Goal: Information Seeking & Learning: Learn about a topic

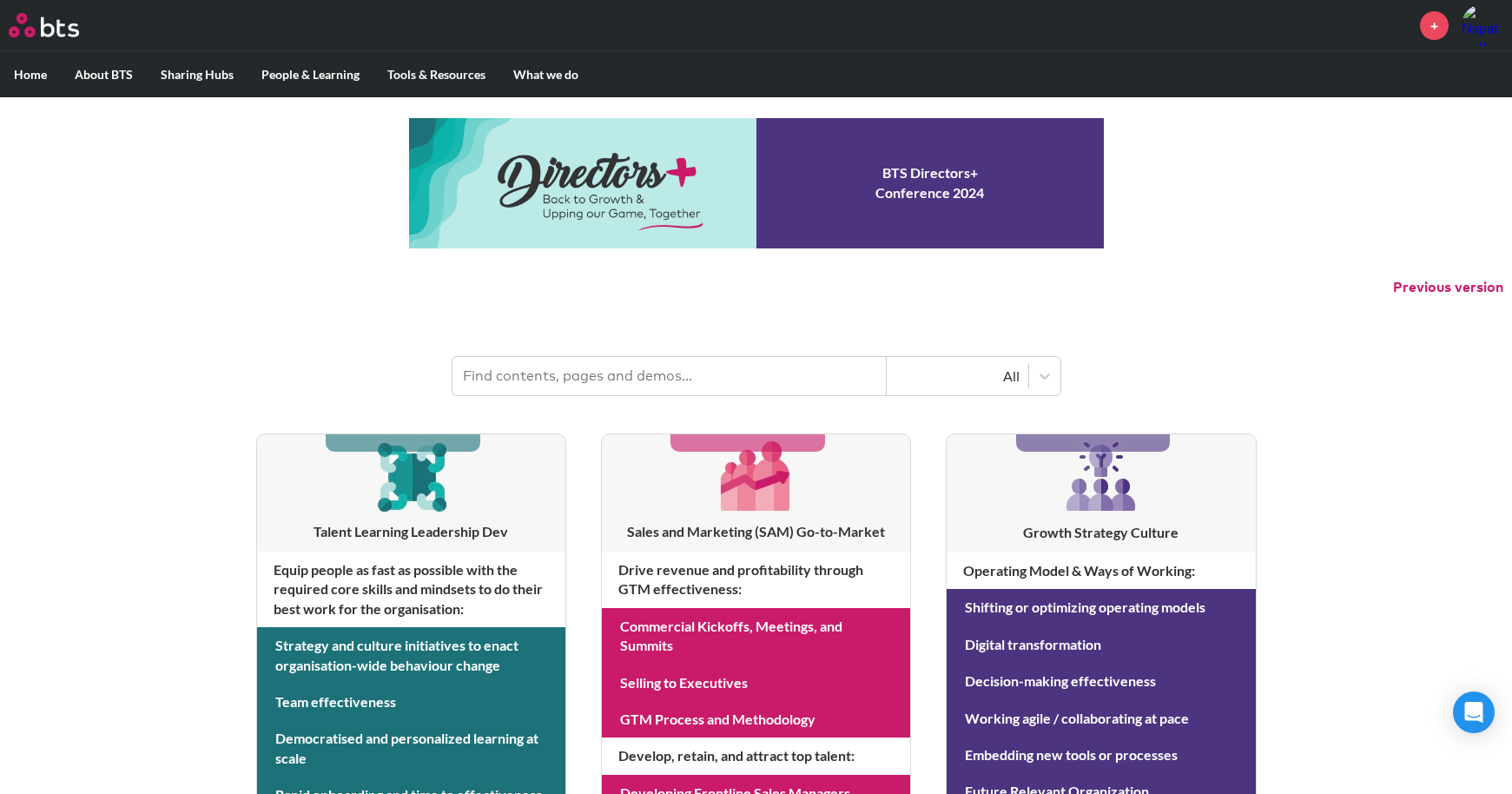
drag, startPoint x: 595, startPoint y: 373, endPoint x: 603, endPoint y: 374, distance: 8.1
click at [598, 378] on input "text" at bounding box center [670, 376] width 435 height 38
type input "engagement"
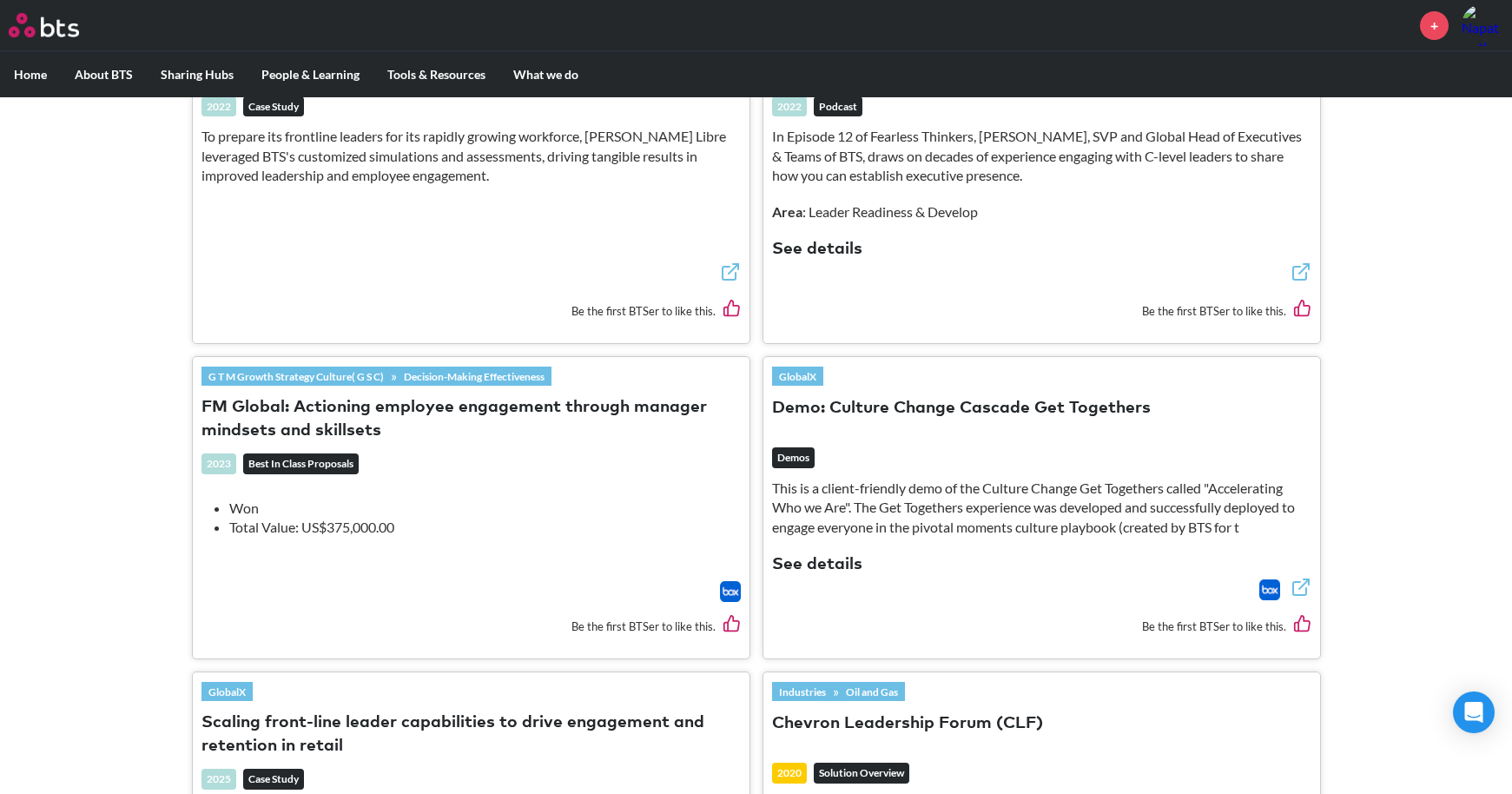
scroll to position [2606, 0]
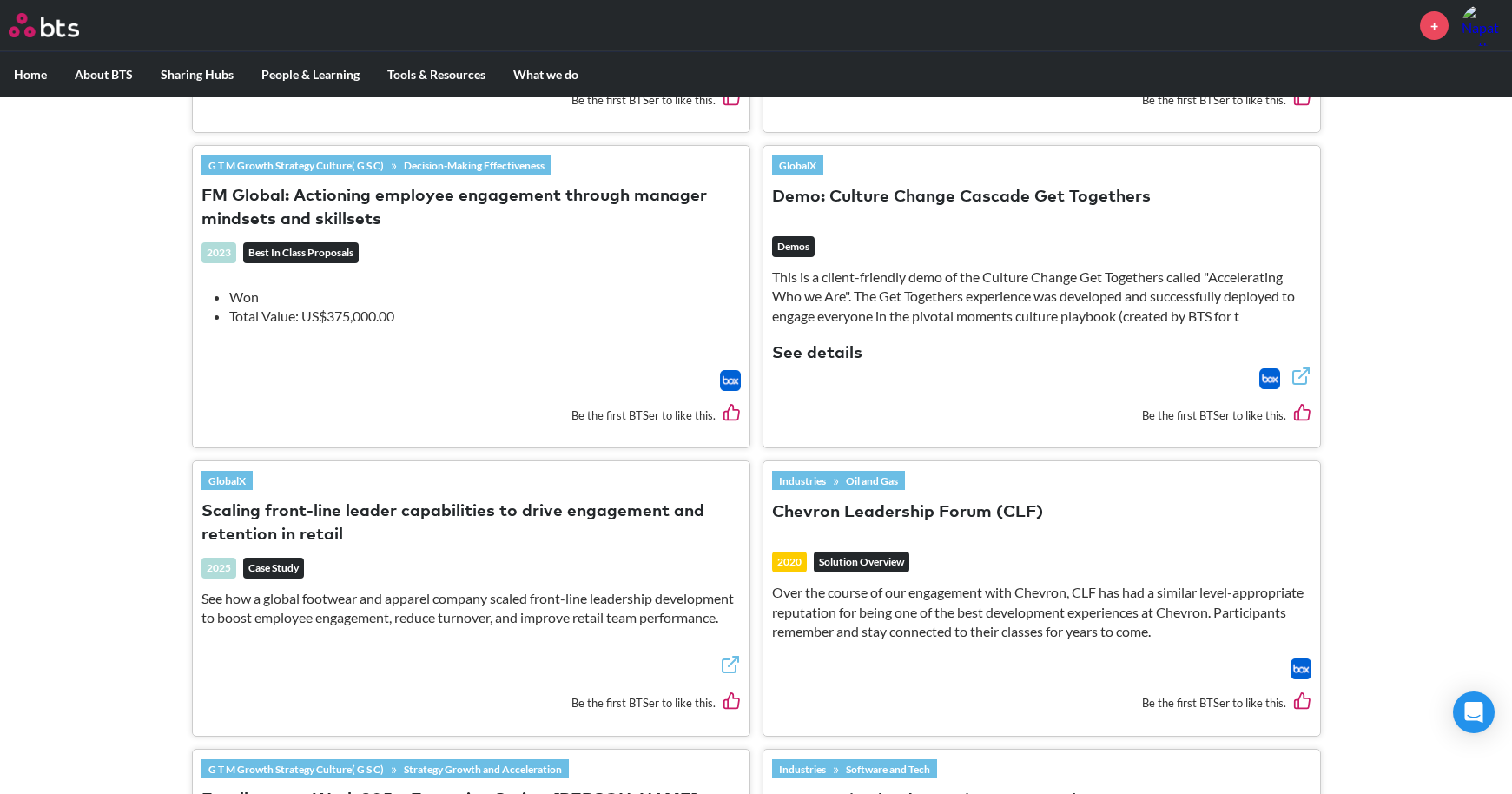
click at [572, 500] on button "Scaling front-line leader capabilities to drive engagement and retention in ret…" at bounding box center [470, 523] width 539 height 47
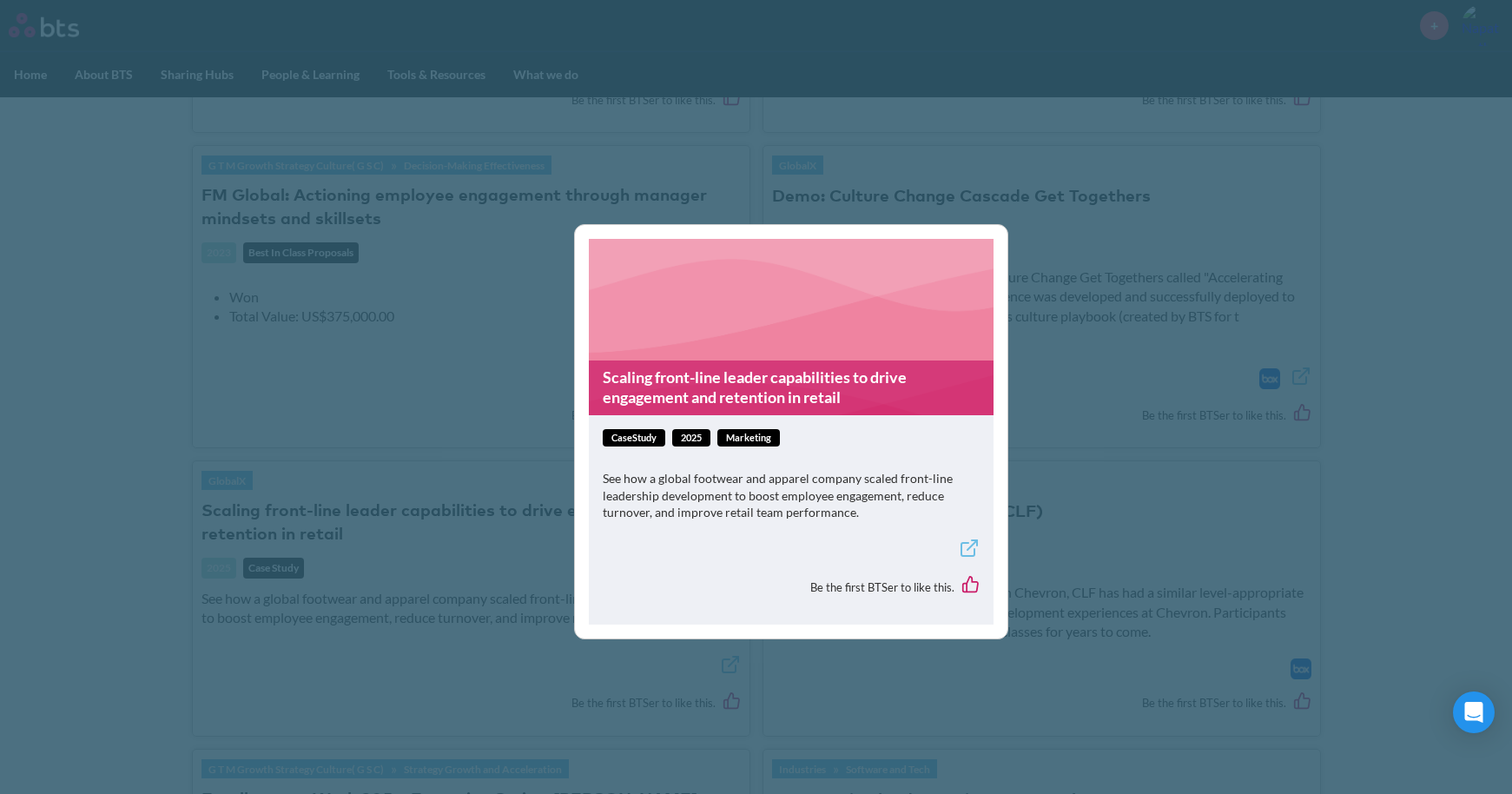
click at [852, 373] on link "Scaling front-line leader capabilities to drive engagement and retention in ret…" at bounding box center [791, 387] width 405 height 55
click at [1155, 464] on div "Scaling front-line leader capabilities to drive engagement and retention in ret…" at bounding box center [756, 397] width 1512 height 794
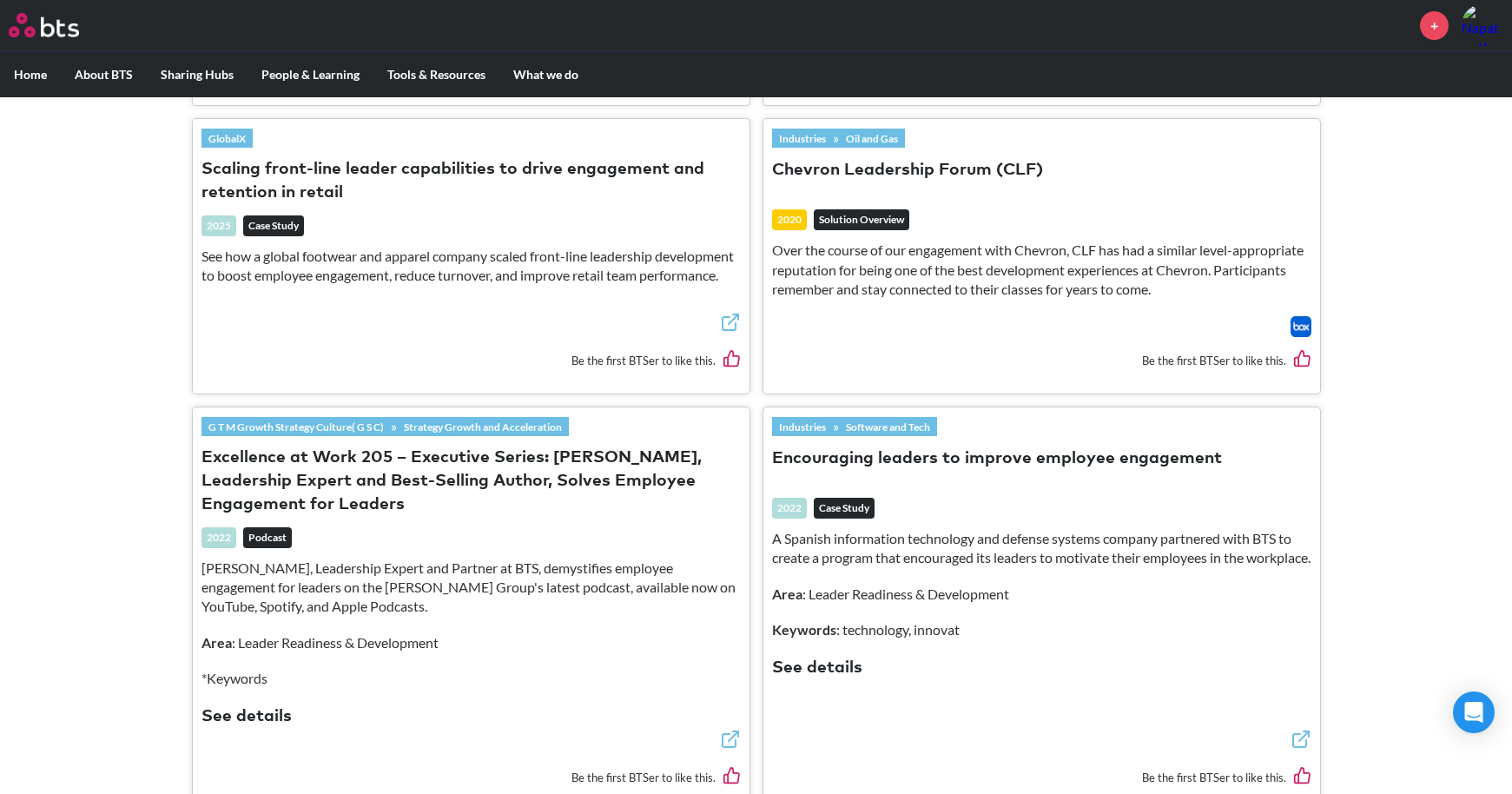
scroll to position [2954, 0]
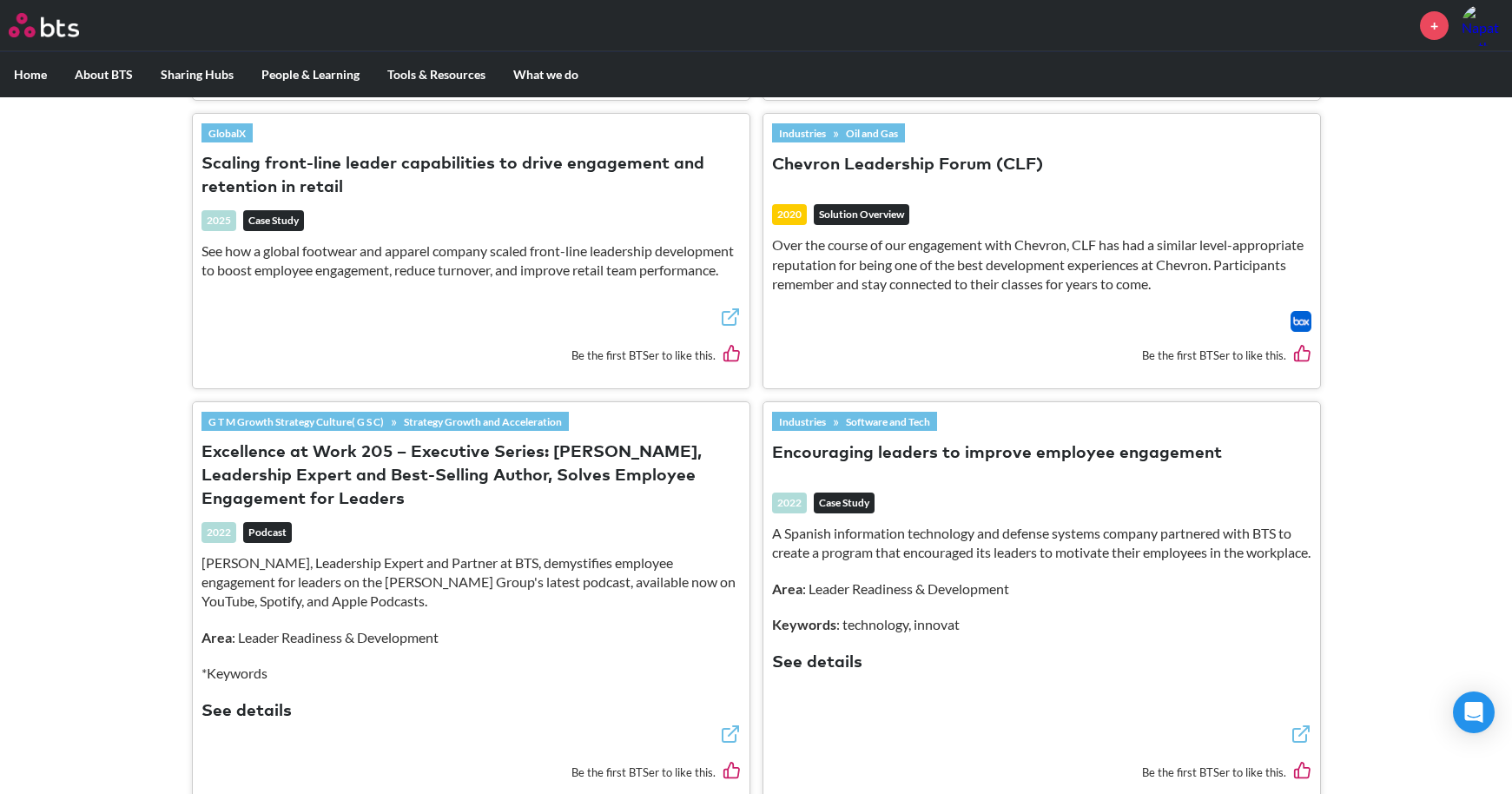
click at [1075, 442] on button "Encouraging leaders to improve employee engagement" at bounding box center [997, 454] width 450 height 23
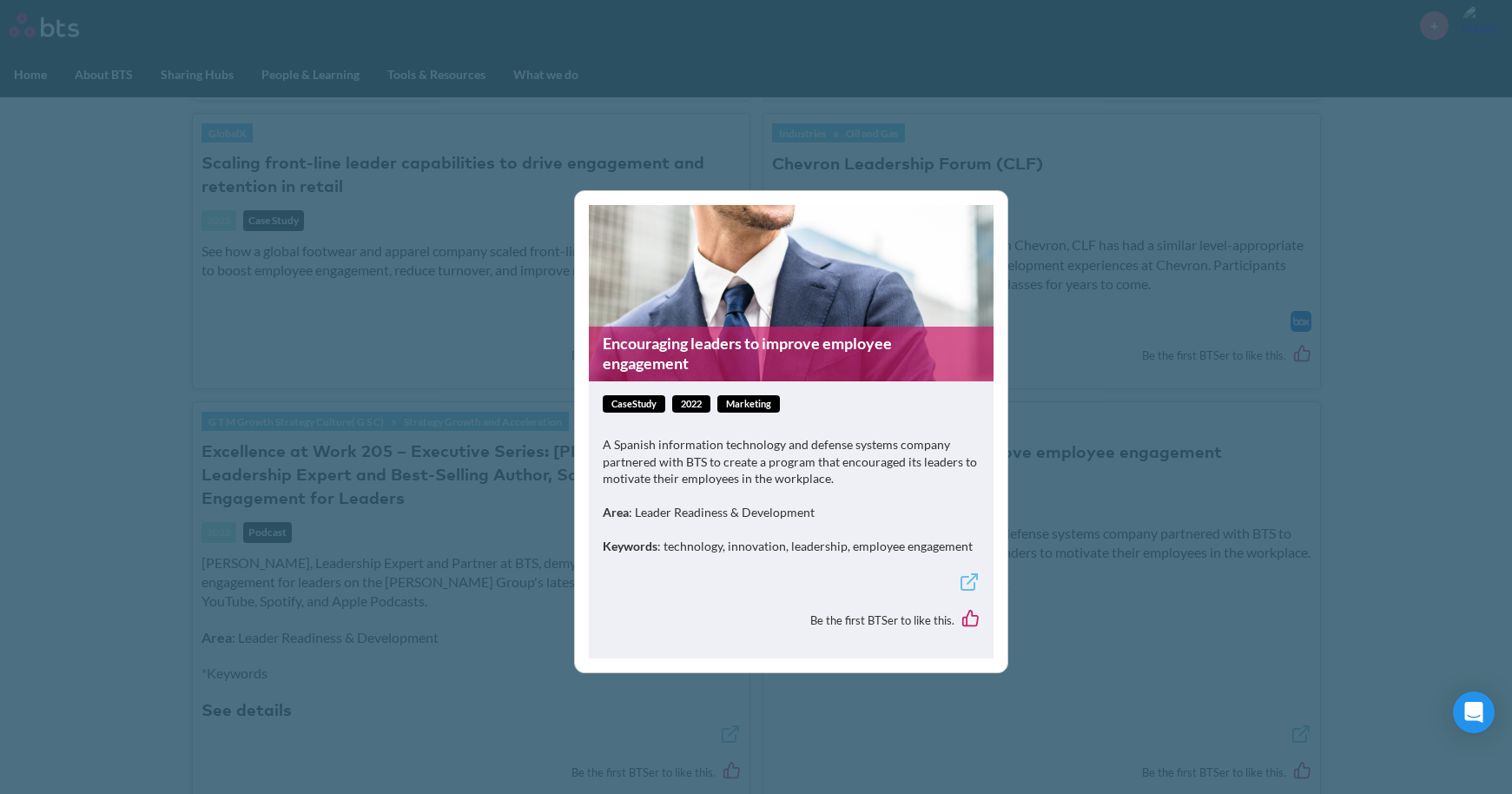
click at [814, 354] on link "Encouraging leaders to improve employee engagement" at bounding box center [791, 353] width 405 height 55
click at [1253, 315] on div "Encouraging leaders to improve employee engagement caseStudy 2022 Marketing A S…" at bounding box center [756, 397] width 1512 height 794
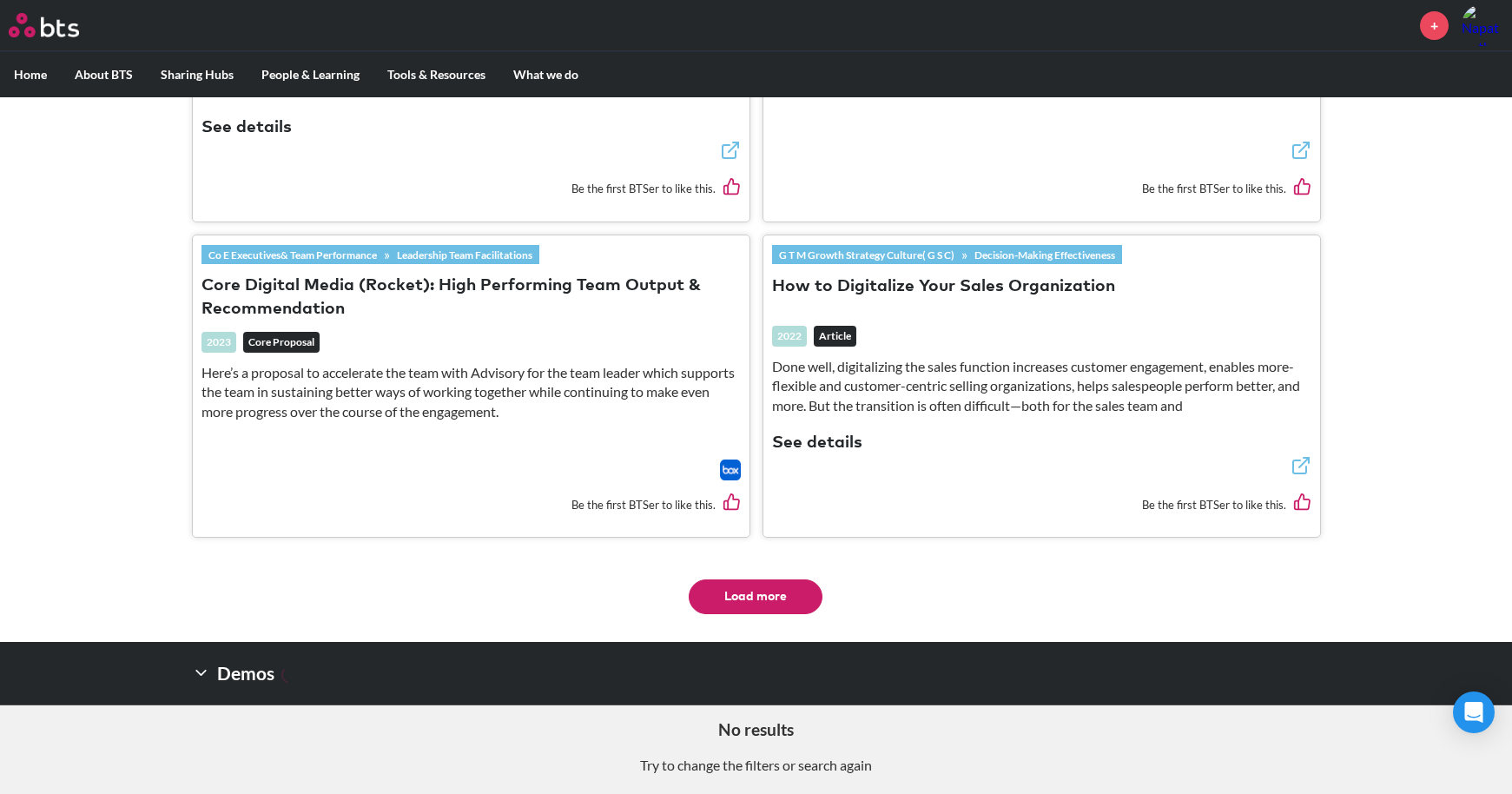
scroll to position [3539, 0]
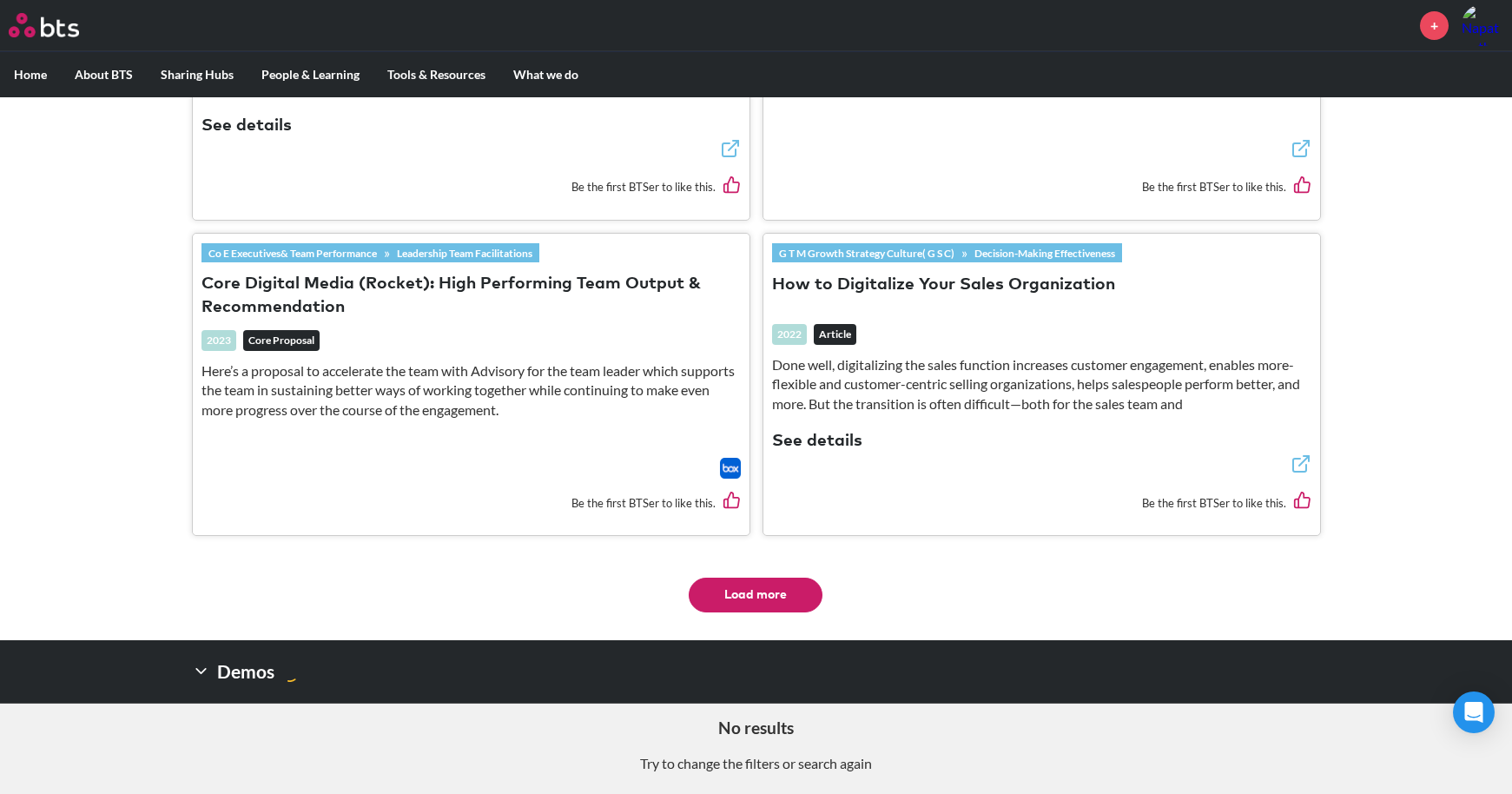
click at [780, 578] on button "Load more" at bounding box center [756, 595] width 134 height 34
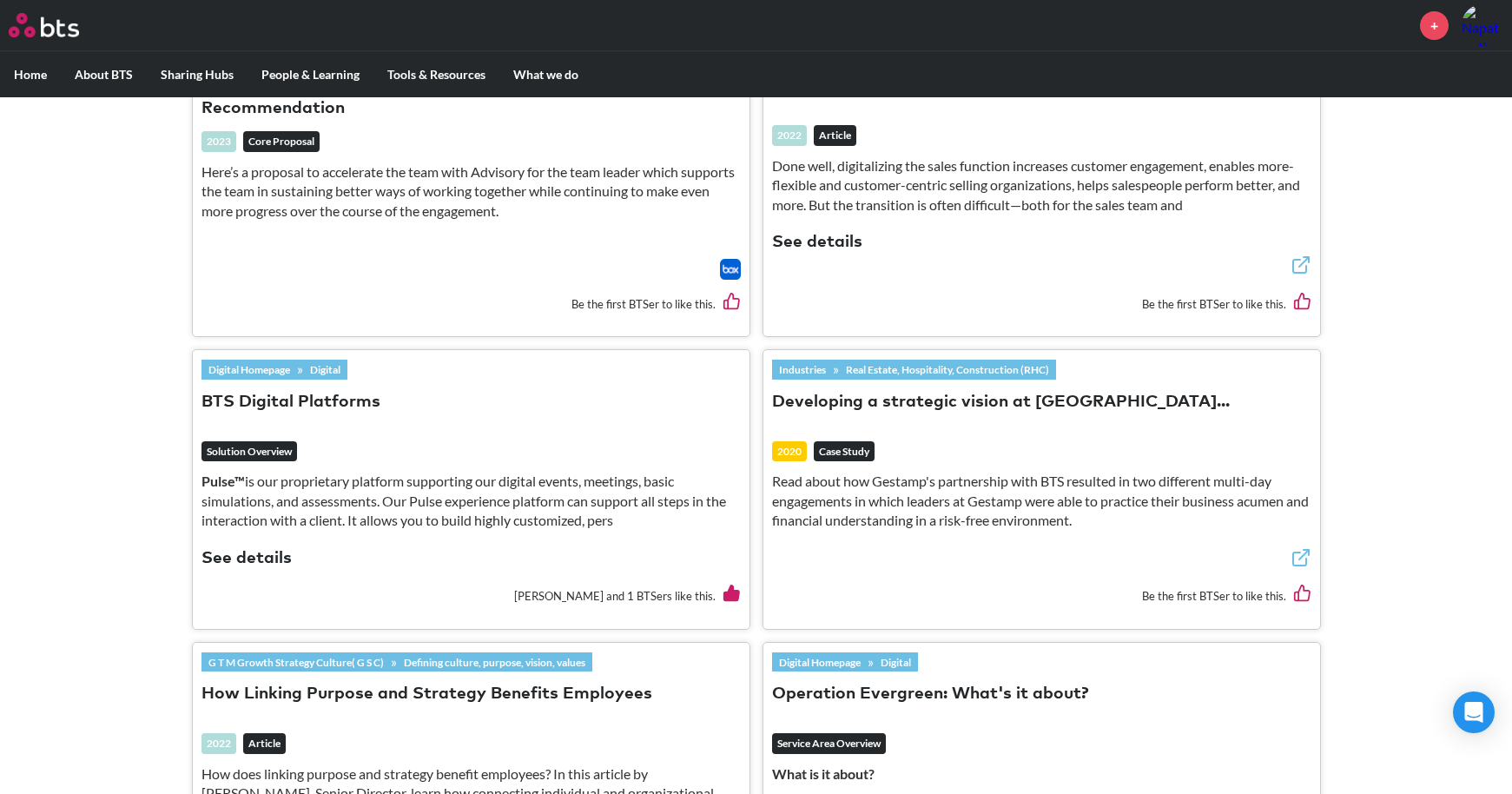
scroll to position [3800, 0]
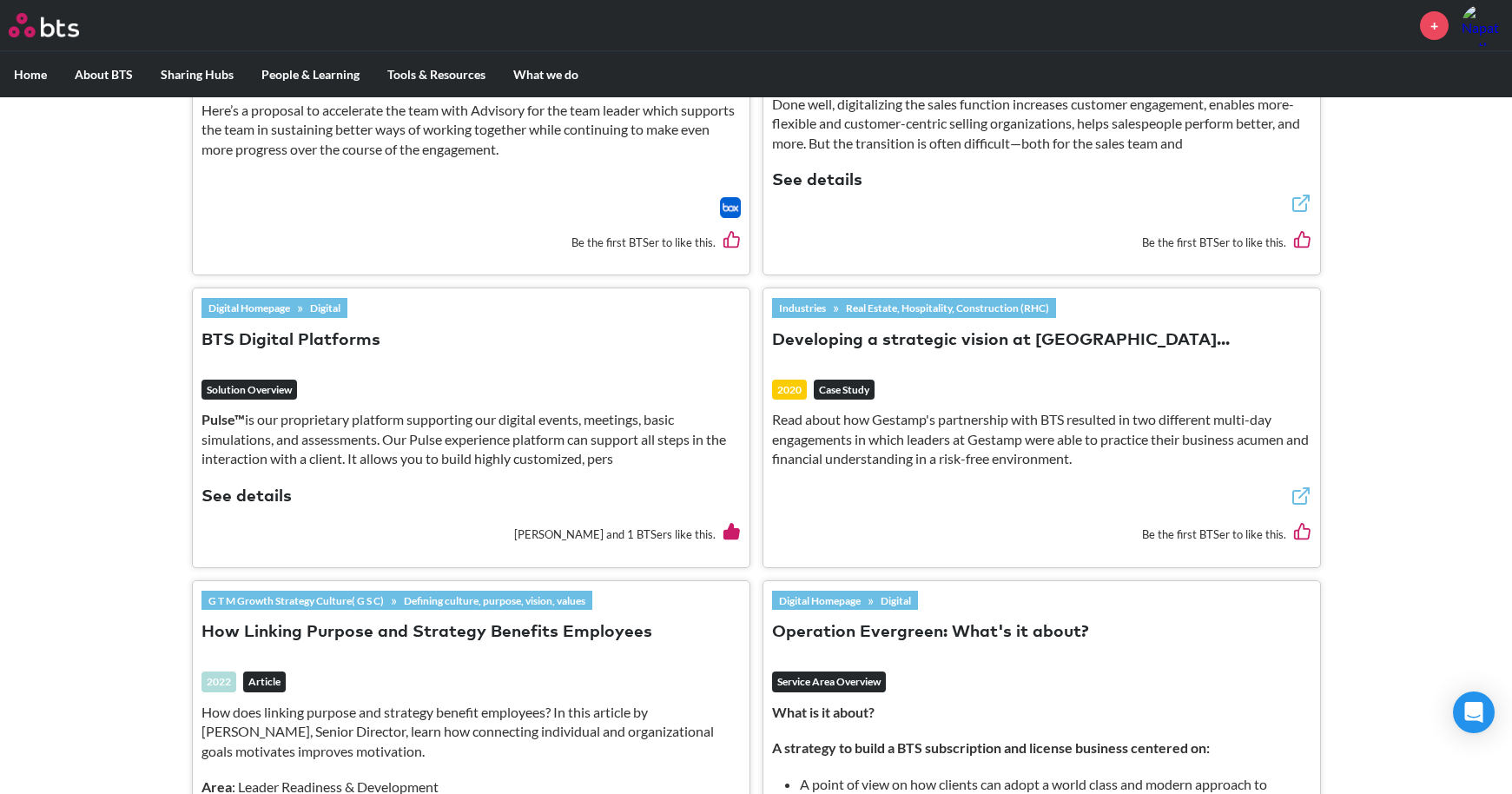
drag, startPoint x: 927, startPoint y: 326, endPoint x: 890, endPoint y: 329, distance: 37.1
click at [890, 329] on button "Developing a strategic vision at Gestamp..." at bounding box center [1001, 341] width 458 height 23
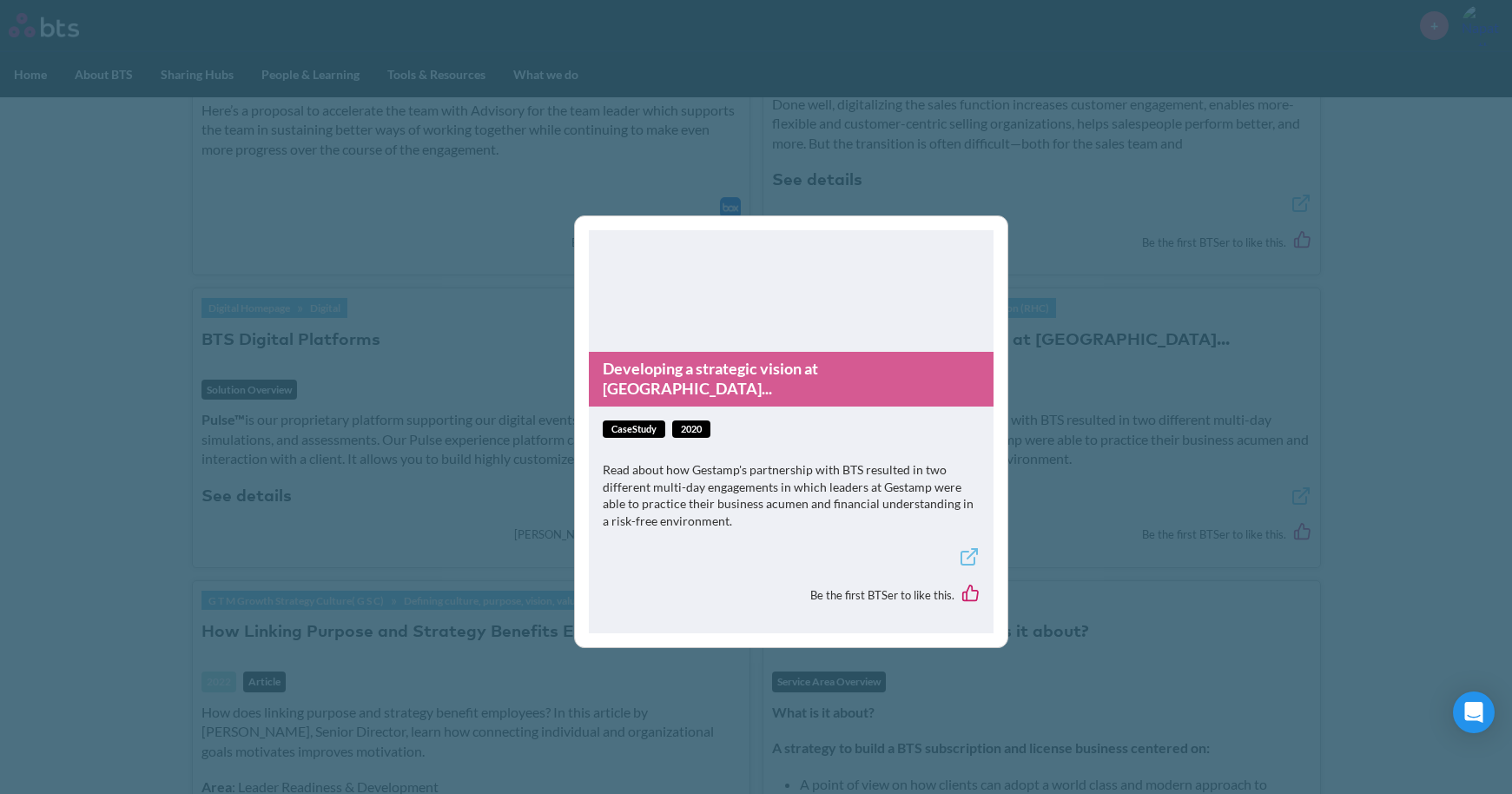
click at [830, 386] on link "Developing a strategic vision at Gestamp..." at bounding box center [791, 378] width 405 height 55
click at [504, 435] on div "Developing a strategic vision at Gestamp... caseStudy 2020 Read about how Gesta…" at bounding box center [756, 397] width 1512 height 794
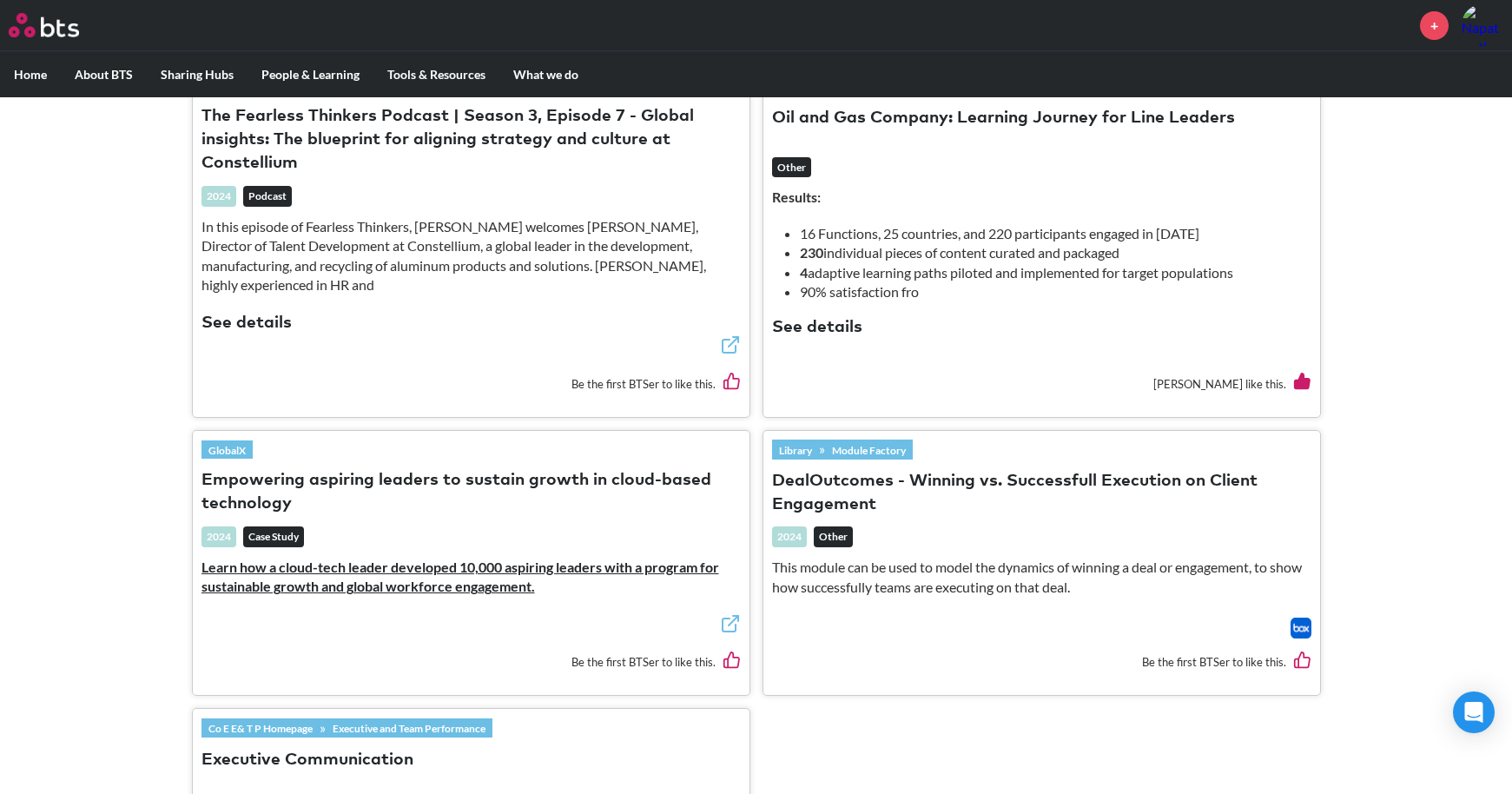
scroll to position [6319, 0]
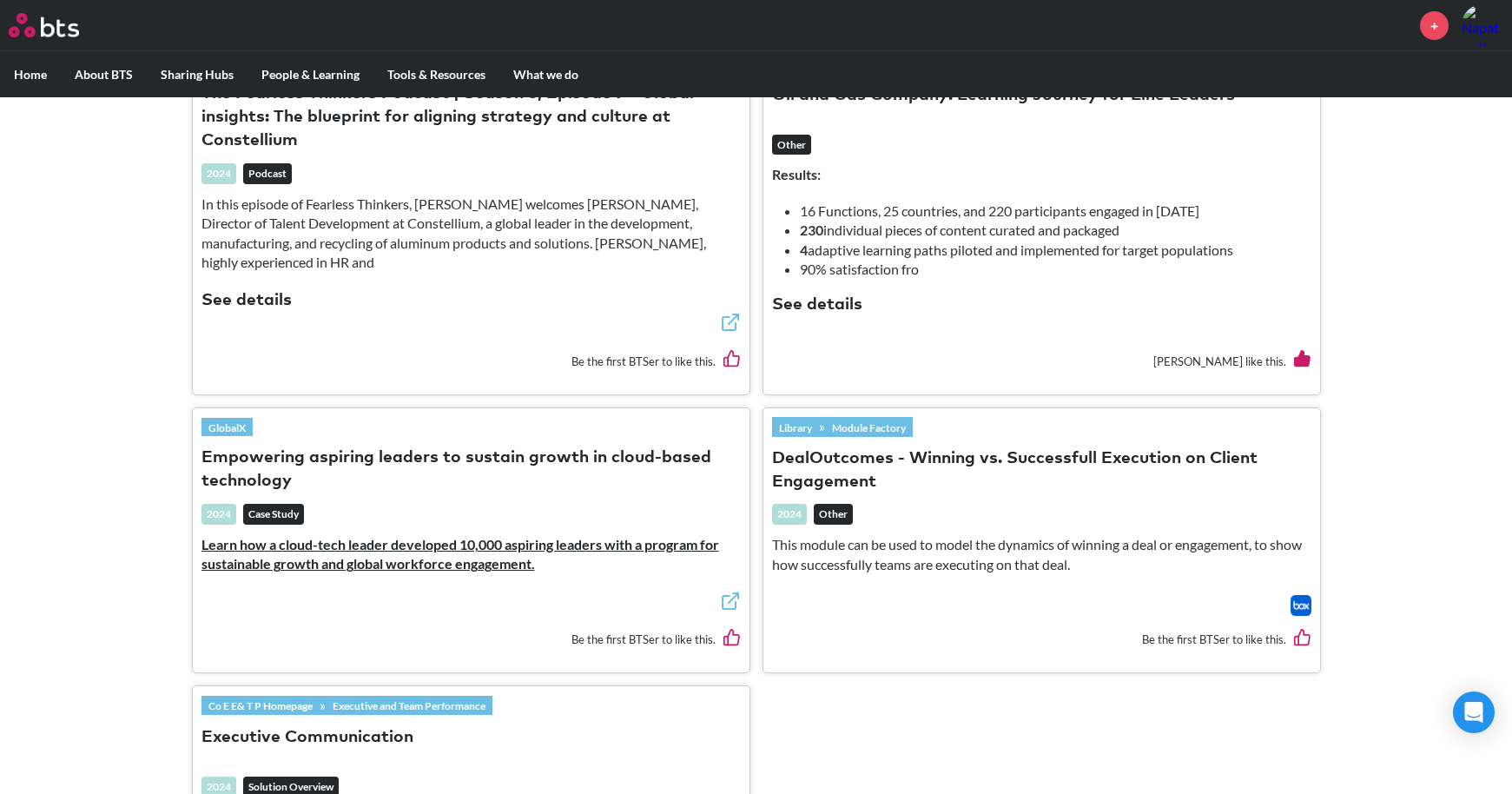
click at [655, 465] on button "Empowering aspiring leaders to sustain growth in cloud-based technology" at bounding box center [470, 469] width 539 height 47
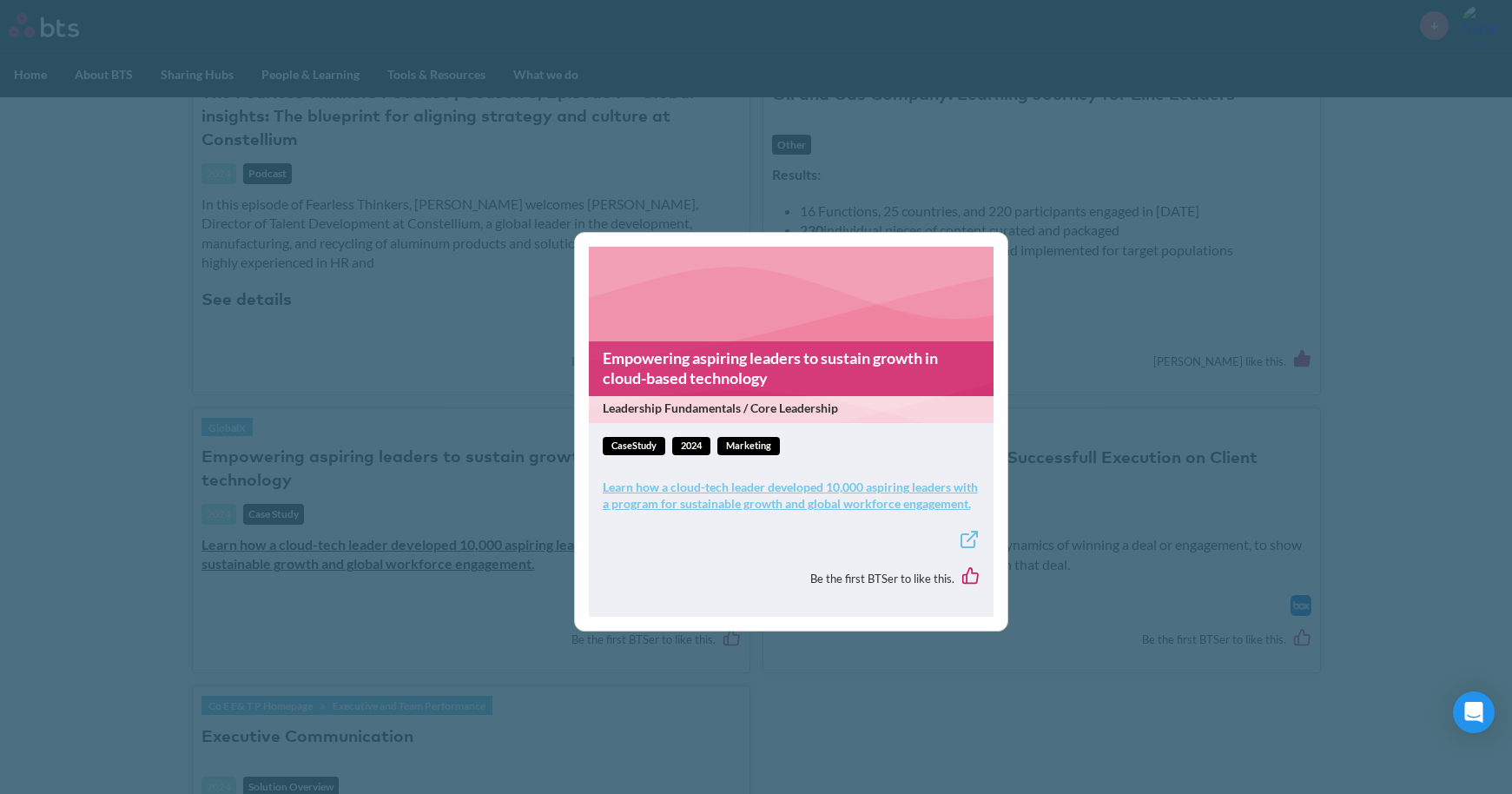
click at [756, 378] on link "Empowering aspiring leaders to sustain growth in cloud-based technology" at bounding box center [791, 368] width 405 height 55
click at [264, 242] on div "Empowering aspiring leaders to sustain growth in cloud-based technology Leaders…" at bounding box center [756, 397] width 1512 height 794
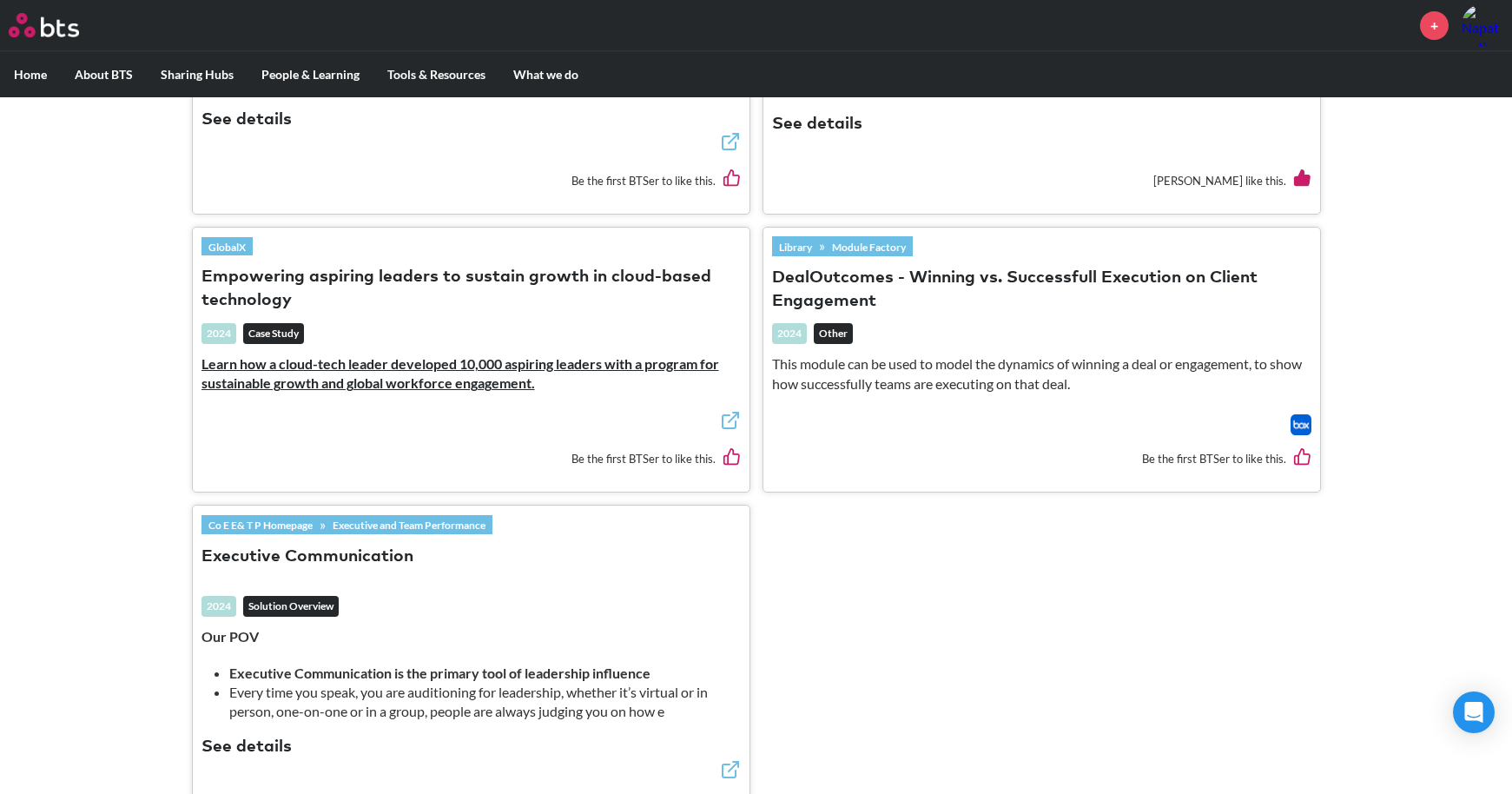
scroll to position [6580, 0]
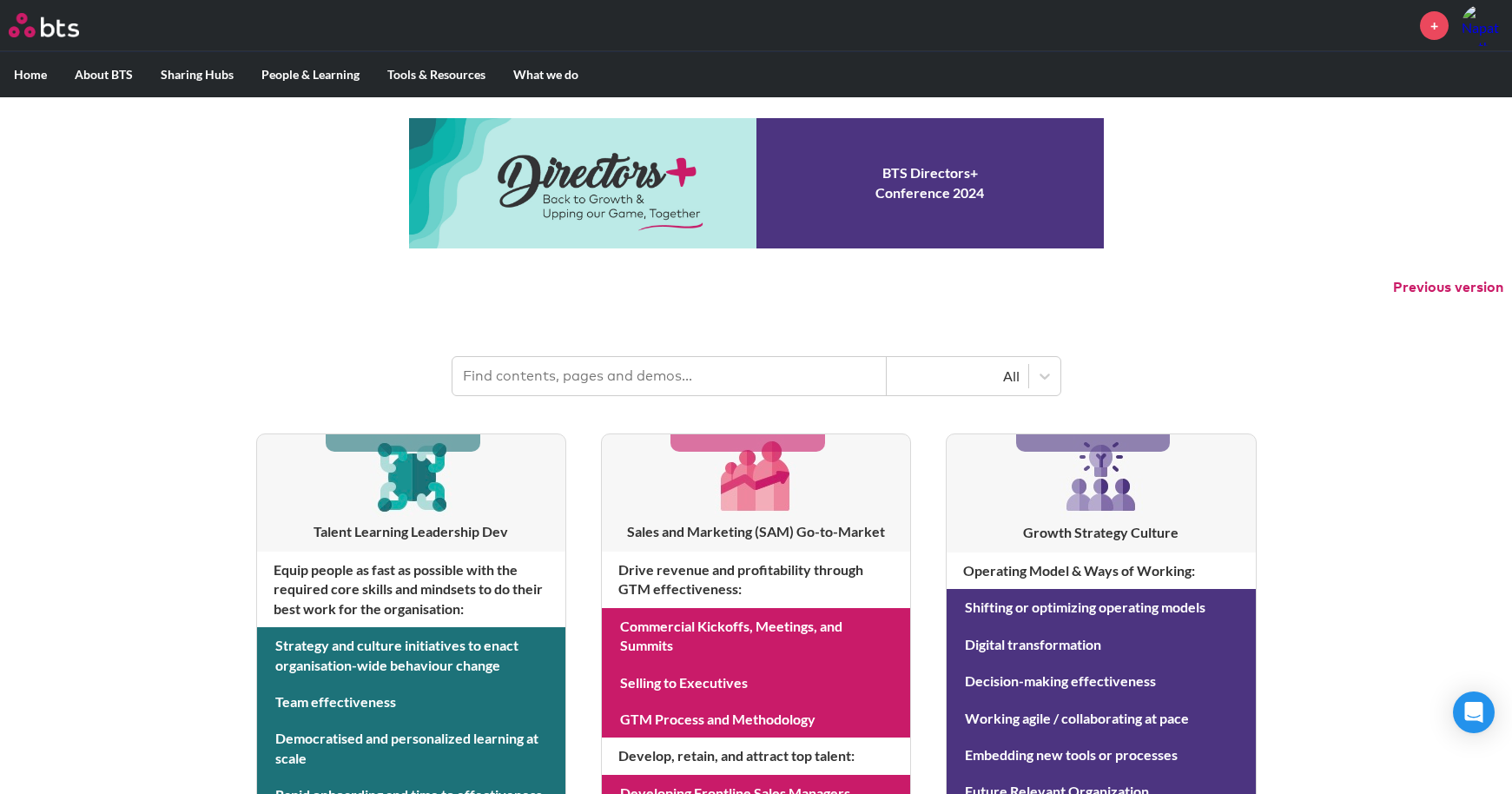
click at [649, 383] on input "text" at bounding box center [670, 376] width 435 height 38
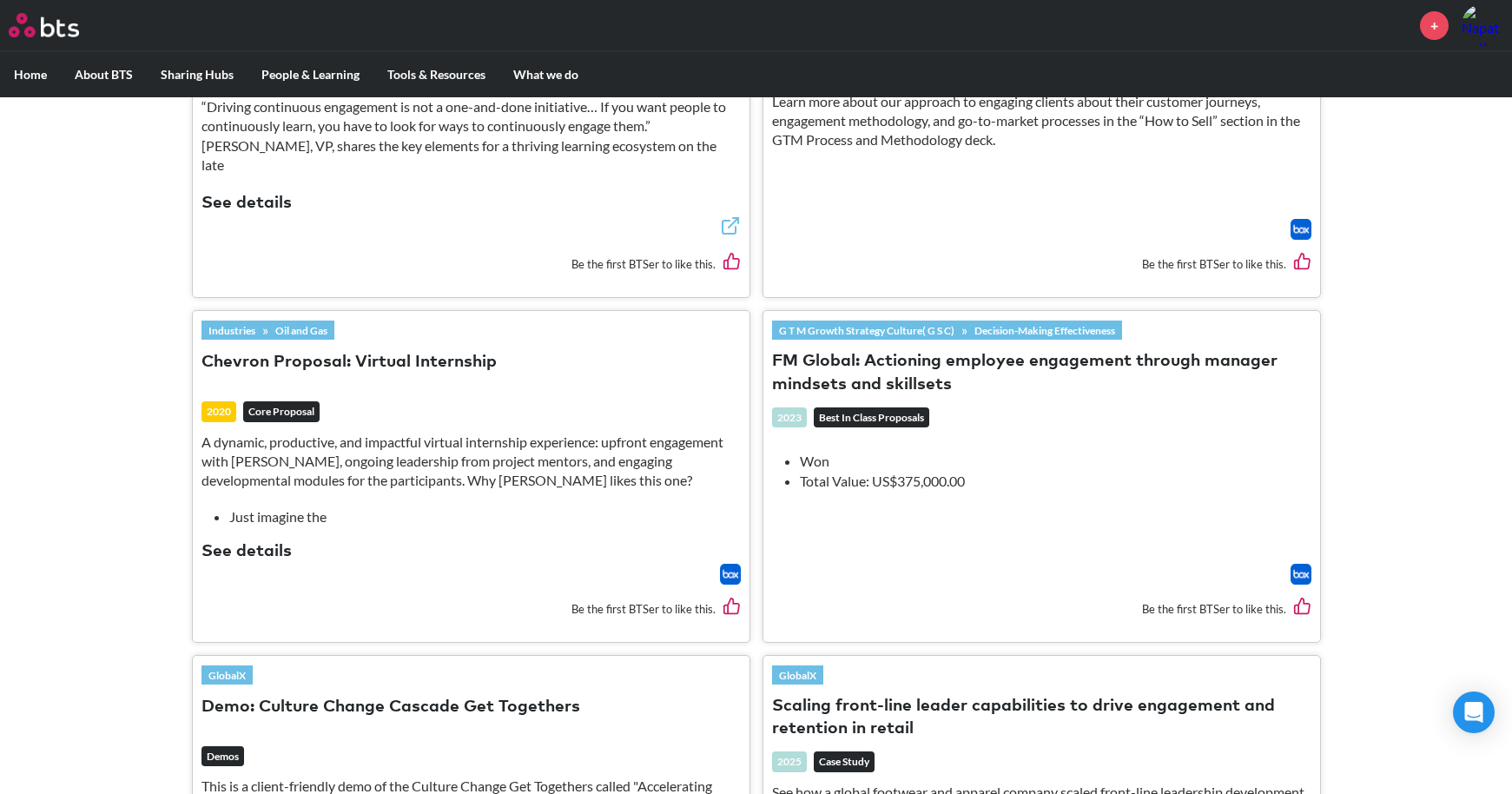
scroll to position [1239, 0]
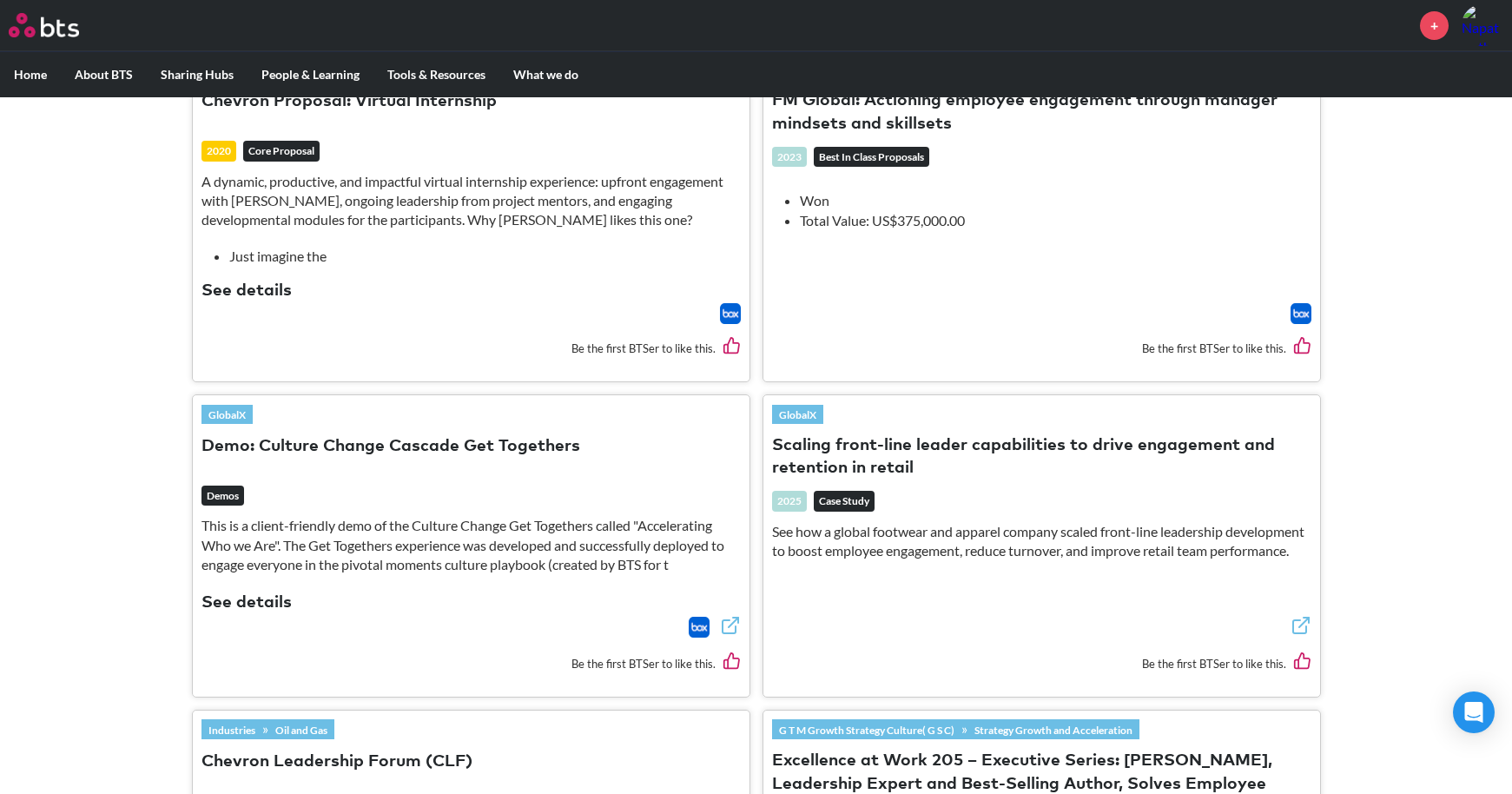
drag, startPoint x: 882, startPoint y: 434, endPoint x: 825, endPoint y: 435, distance: 57.0
click at [825, 435] on button "Scaling front-line leader capabilities to drive engagement and retention in ret…" at bounding box center [1041, 458] width 539 height 47
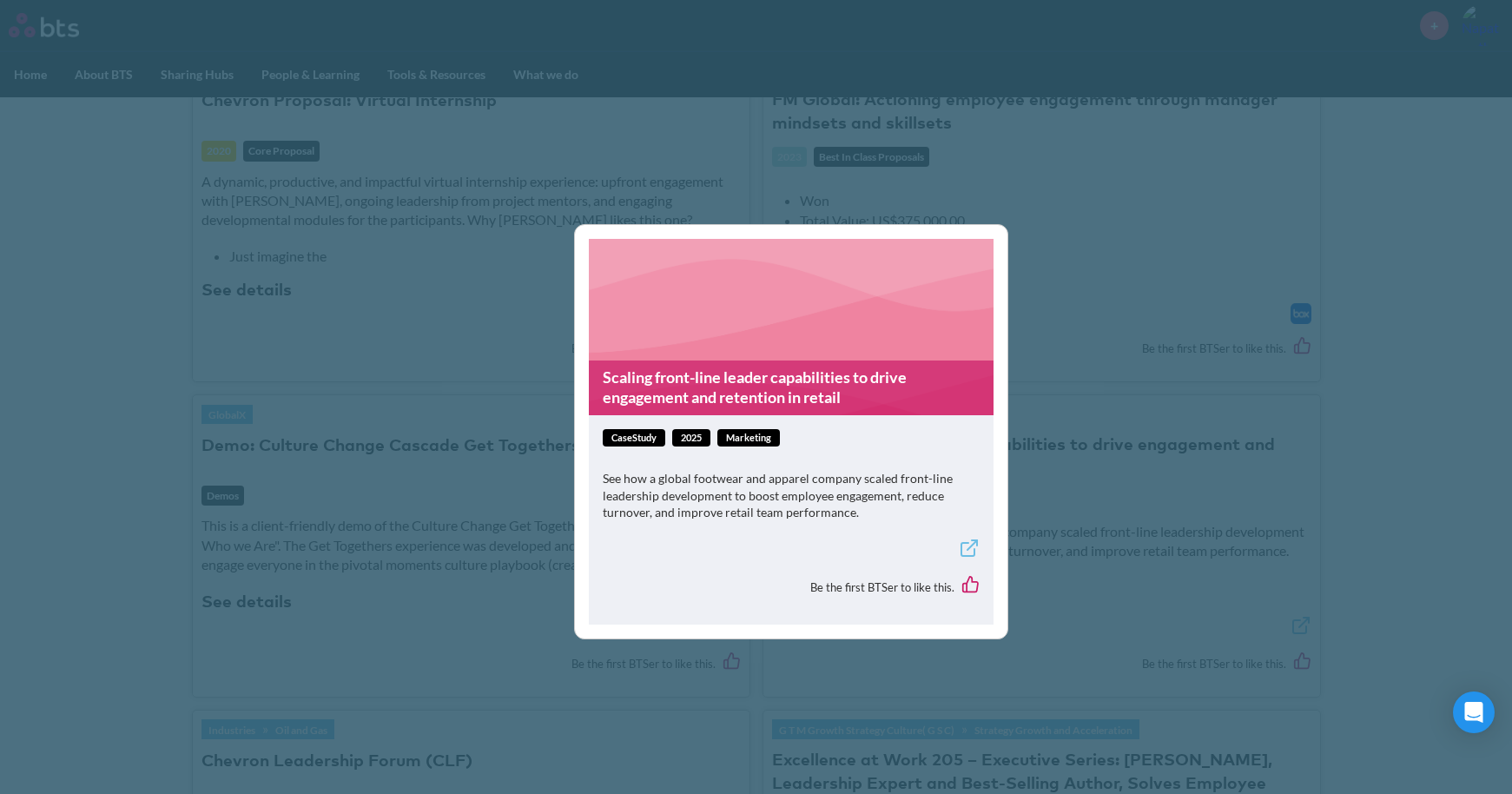
click at [813, 370] on link "Scaling front-line leader capabilities to drive engagement and retention in ret…" at bounding box center [791, 387] width 405 height 55
click at [1135, 445] on div "Scaling front-line leader capabilities to drive engagement and retention in ret…" at bounding box center [756, 397] width 1512 height 794
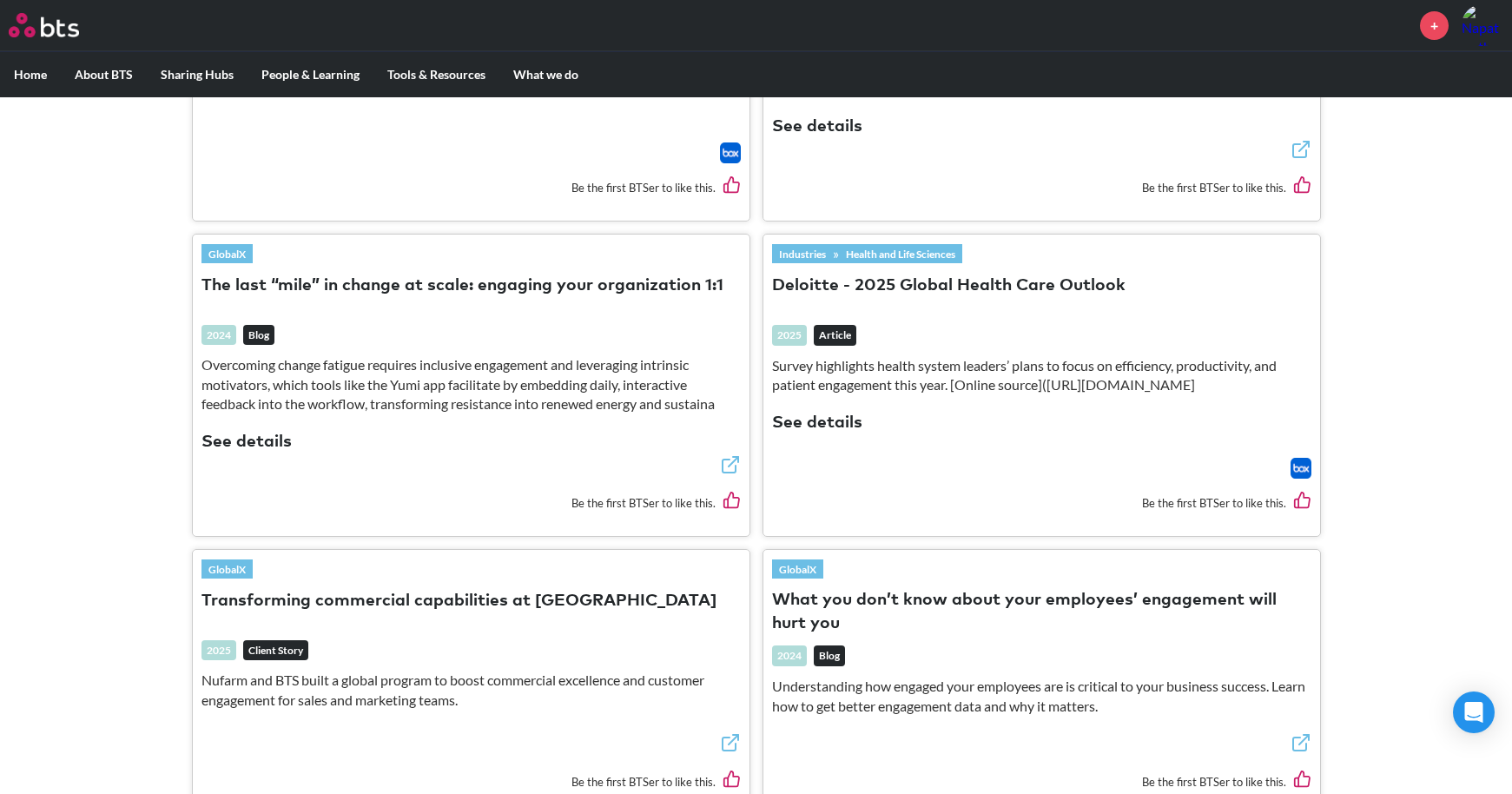
scroll to position [2282, 0]
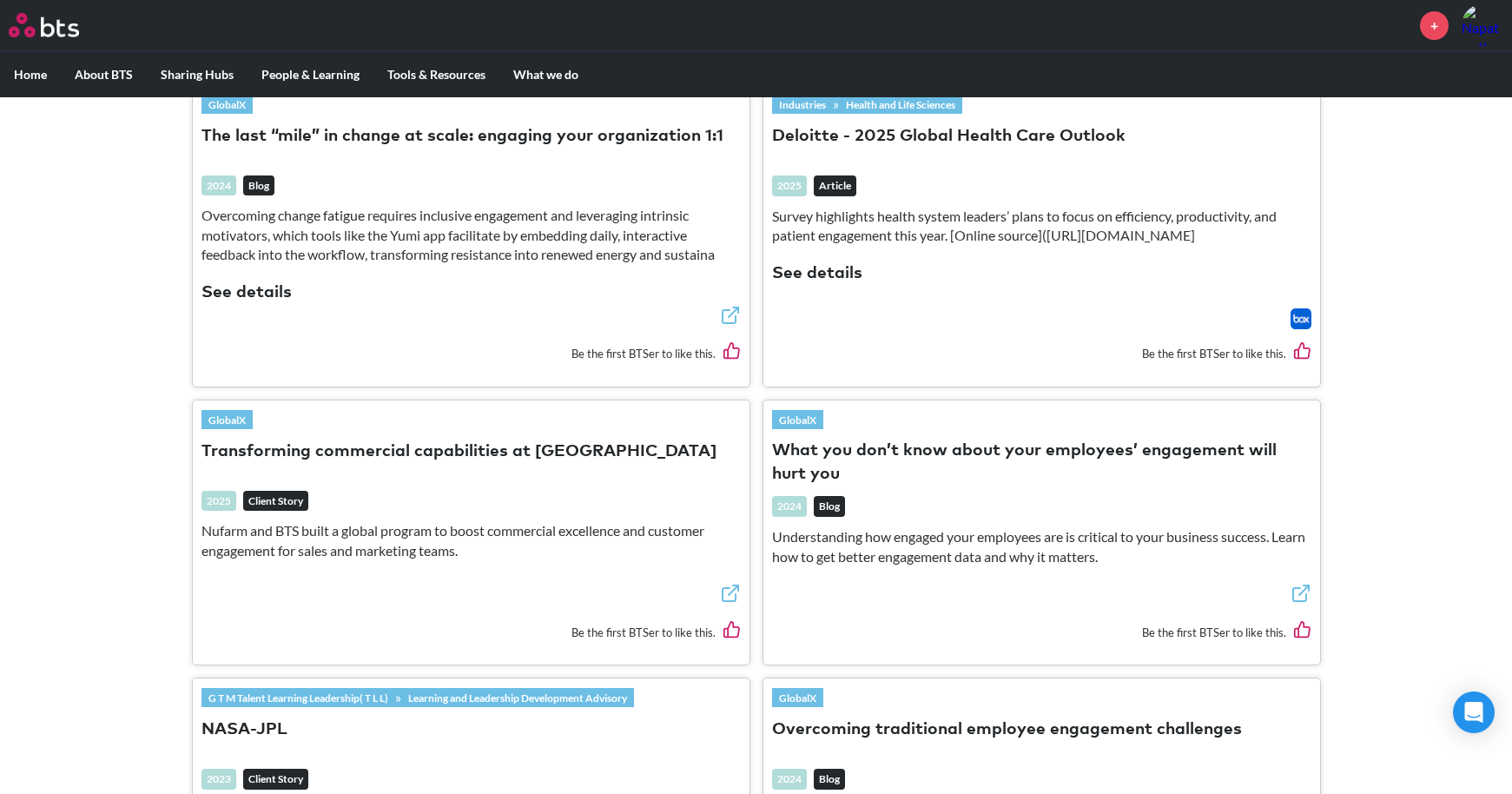
click at [890, 451] on button "What you don’t know about your employees’ engagement will hurt you" at bounding box center [1041, 463] width 539 height 47
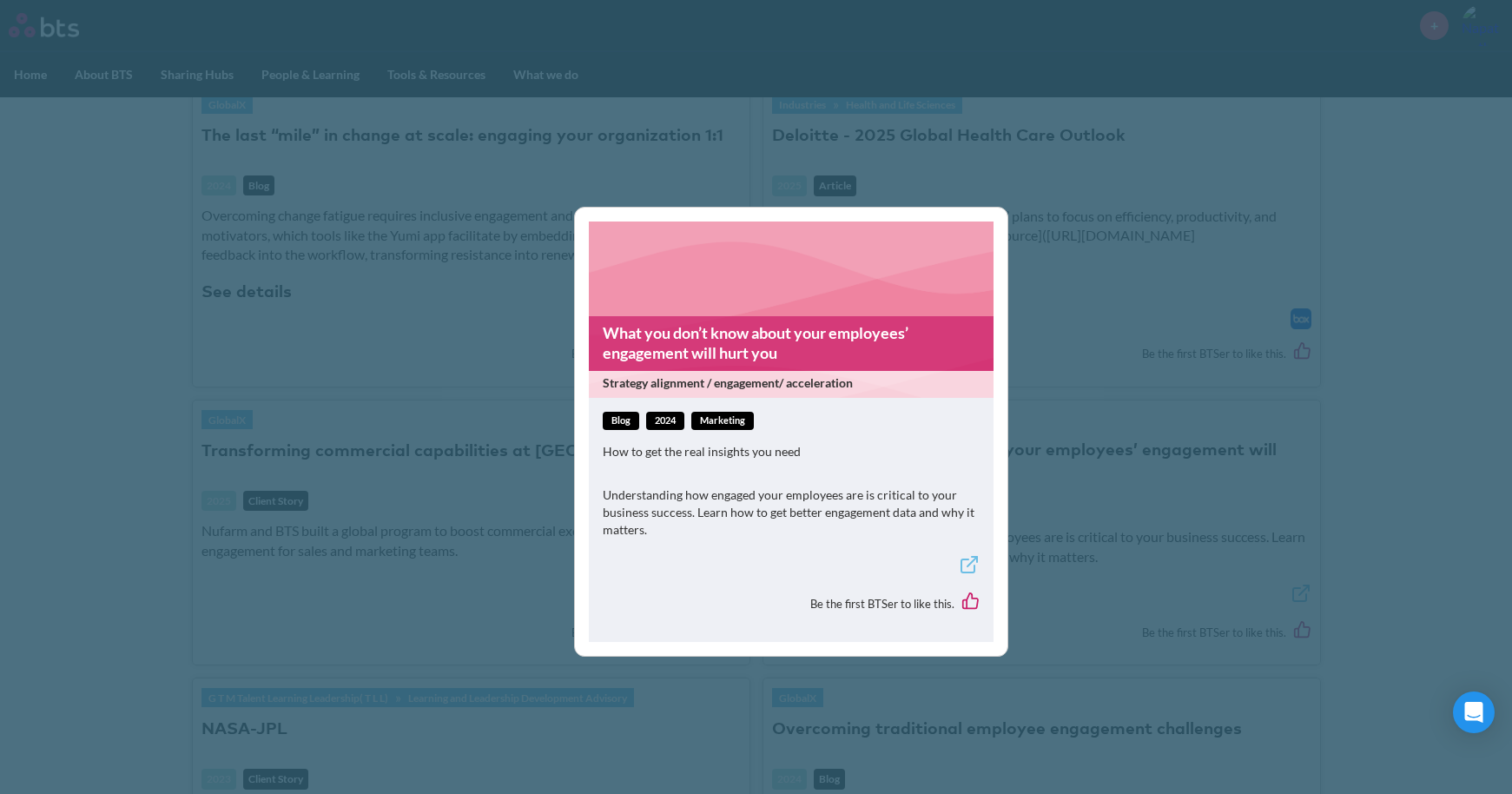
click at [779, 325] on link "What you don’t know about your employees’ engagement will hurt you" at bounding box center [791, 343] width 405 height 55
click at [1145, 412] on div "What you don’t know about your employees’ engagement will hurt you Strategy ali…" at bounding box center [756, 397] width 1512 height 794
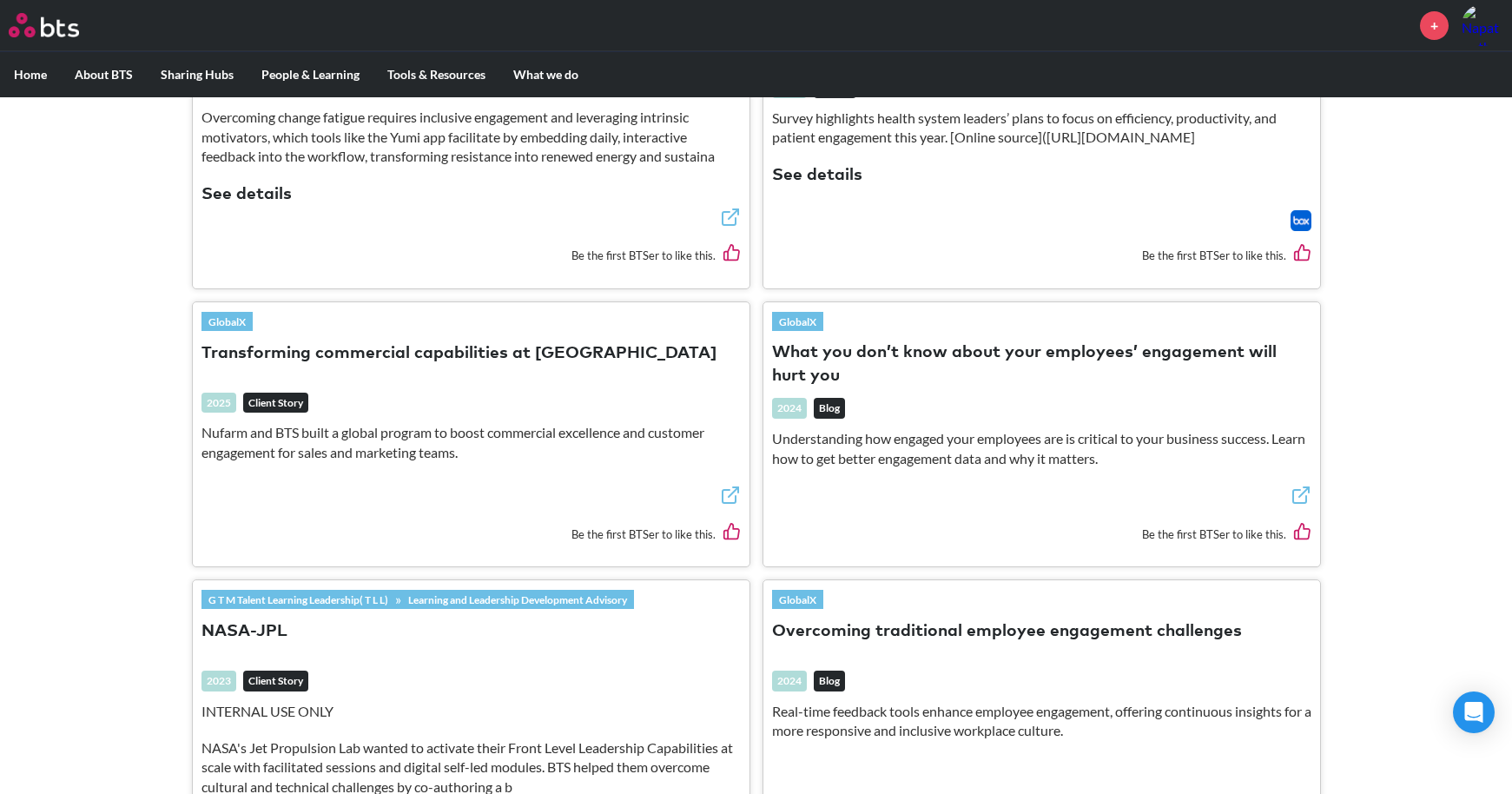
scroll to position [2630, 0]
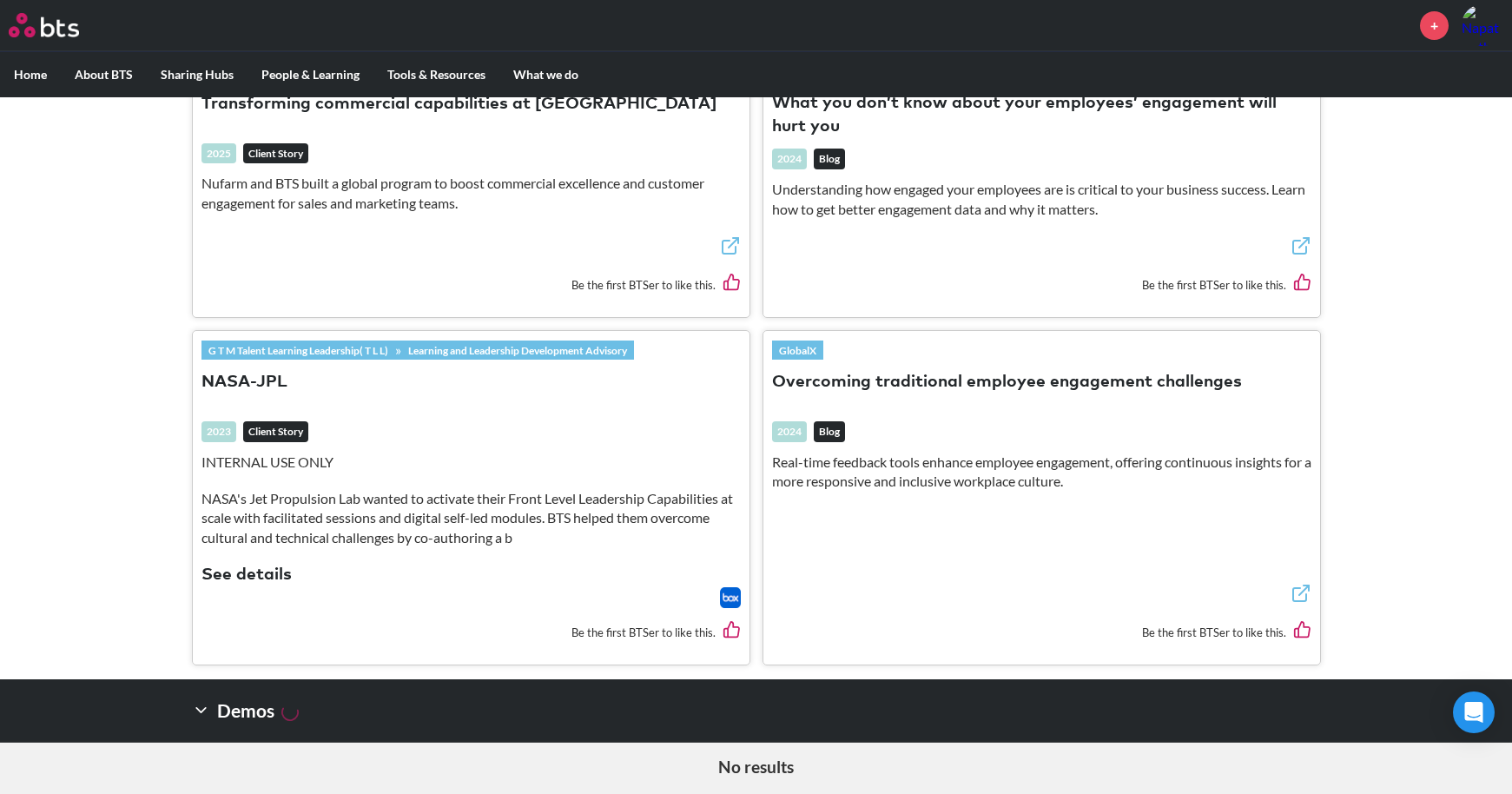
click at [1002, 378] on button "Overcoming traditional employee engagement challenges" at bounding box center [1006, 382] width 470 height 23
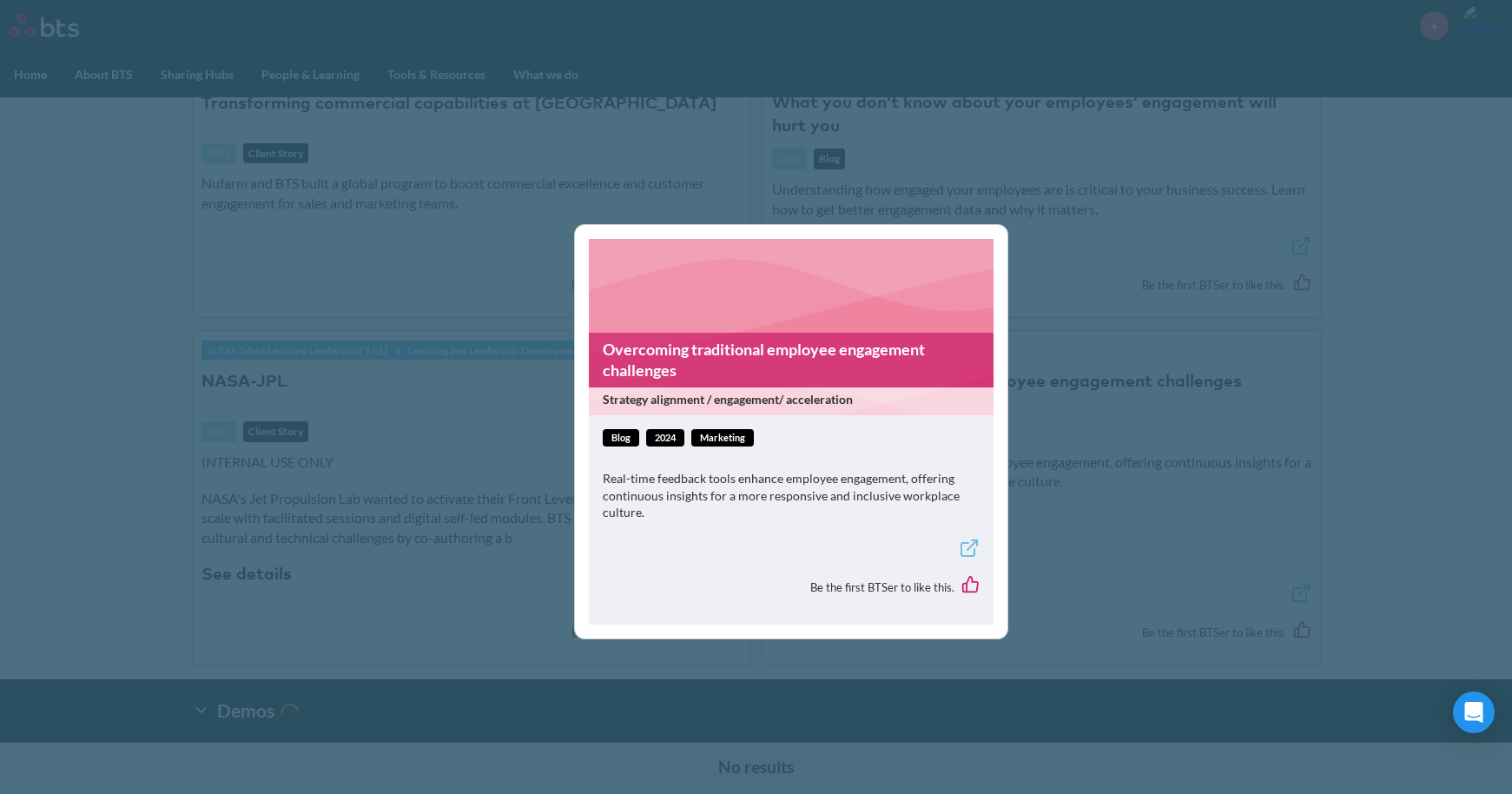
click at [846, 357] on link "Overcoming traditional employee engagement challenges" at bounding box center [791, 359] width 405 height 55
click at [383, 410] on div "Overcoming traditional employee engagement challenges Strategy alignment / enga…" at bounding box center [756, 397] width 1512 height 794
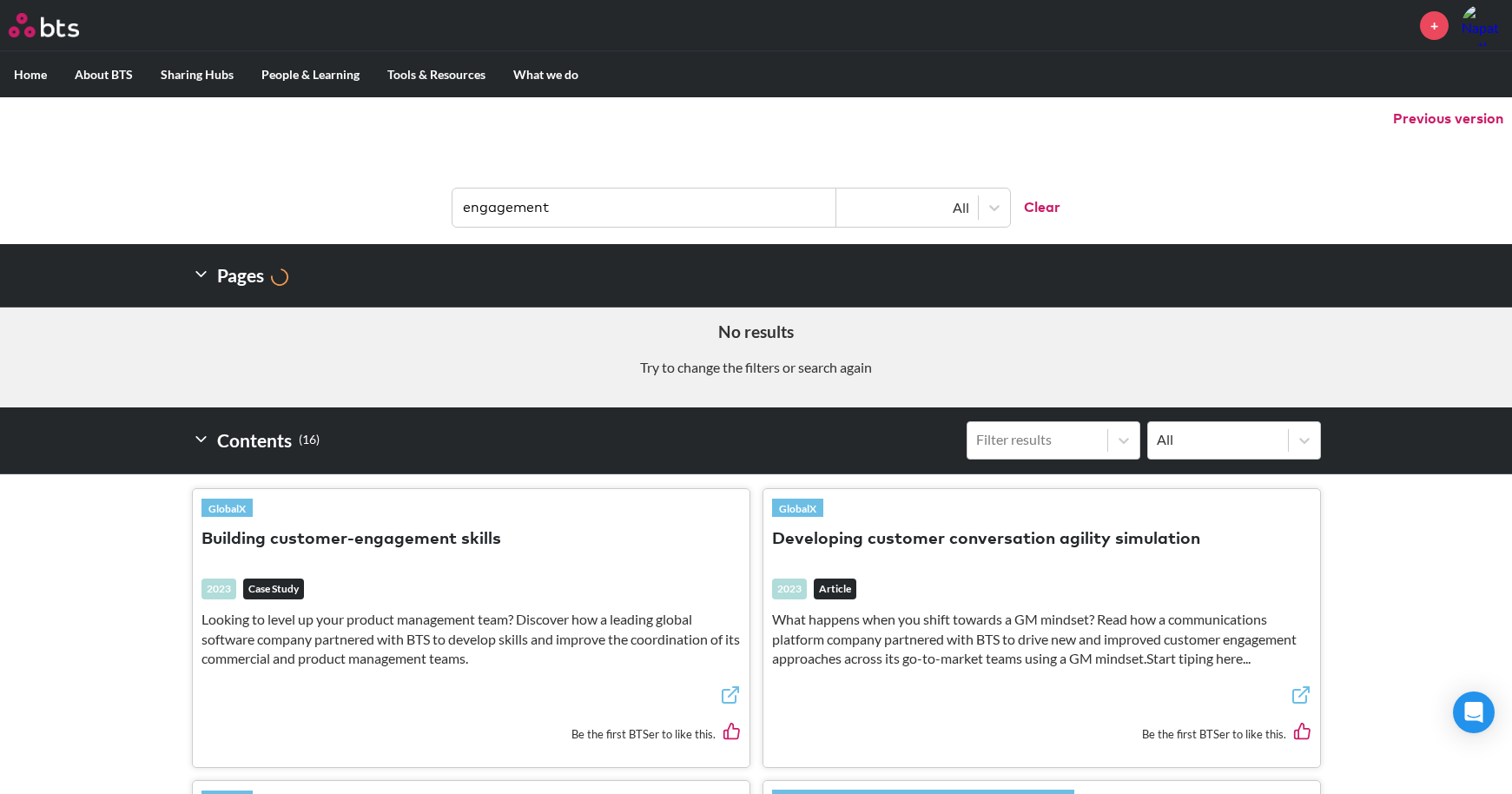
scroll to position [0, 0]
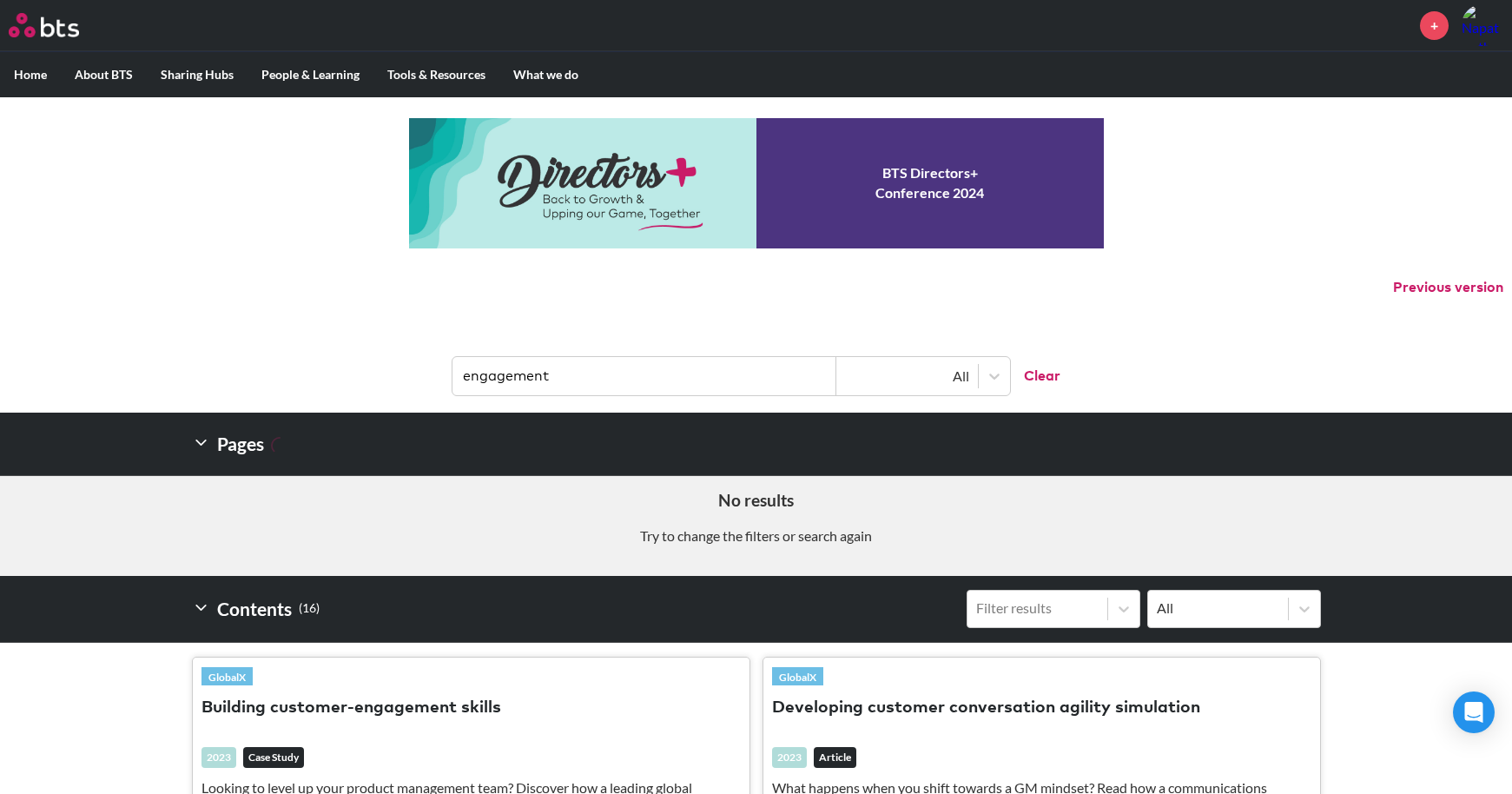
click at [580, 384] on input "engagement" at bounding box center [644, 376] width 384 height 38
type input "engage"
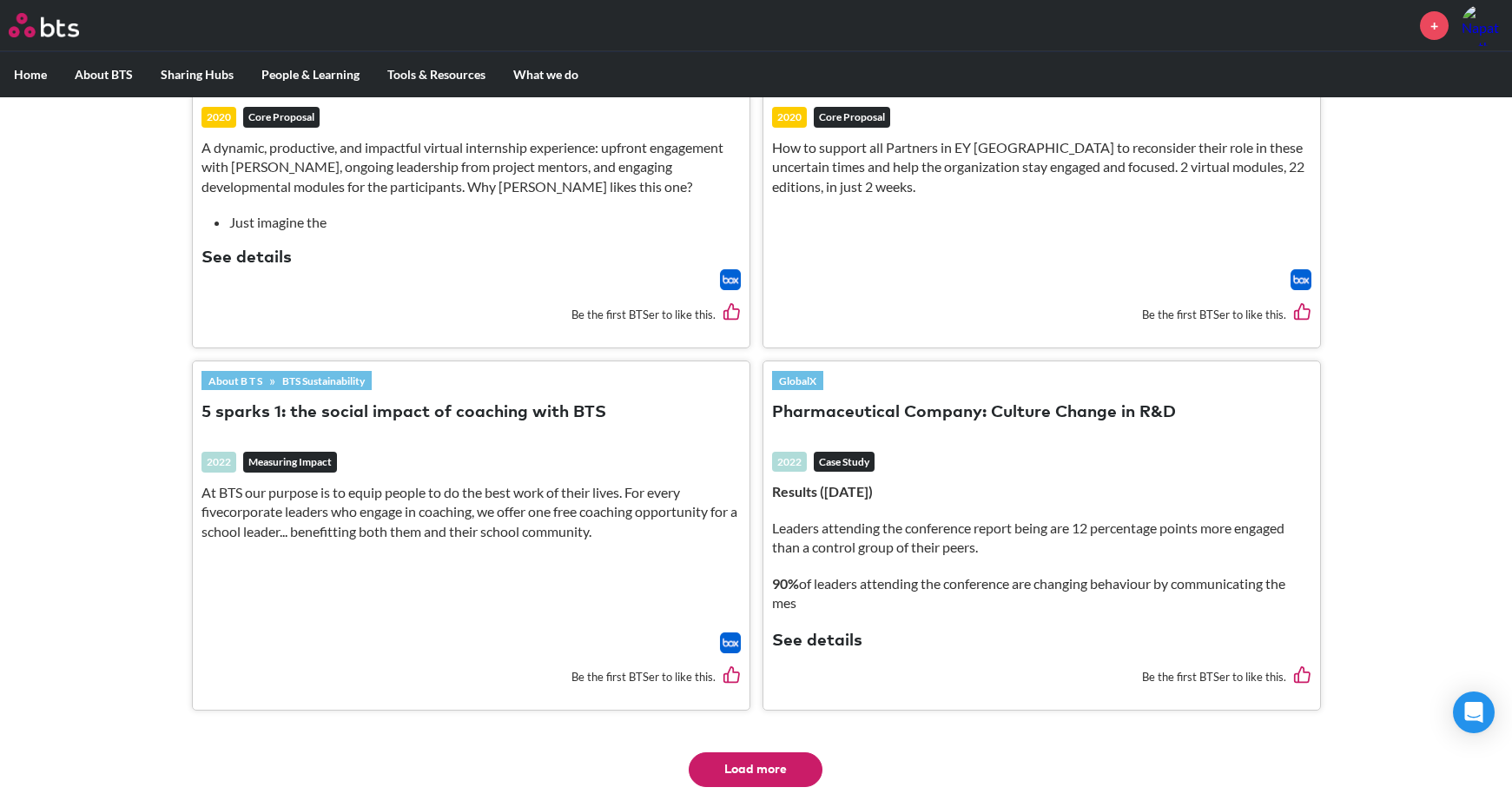
scroll to position [3301, 0]
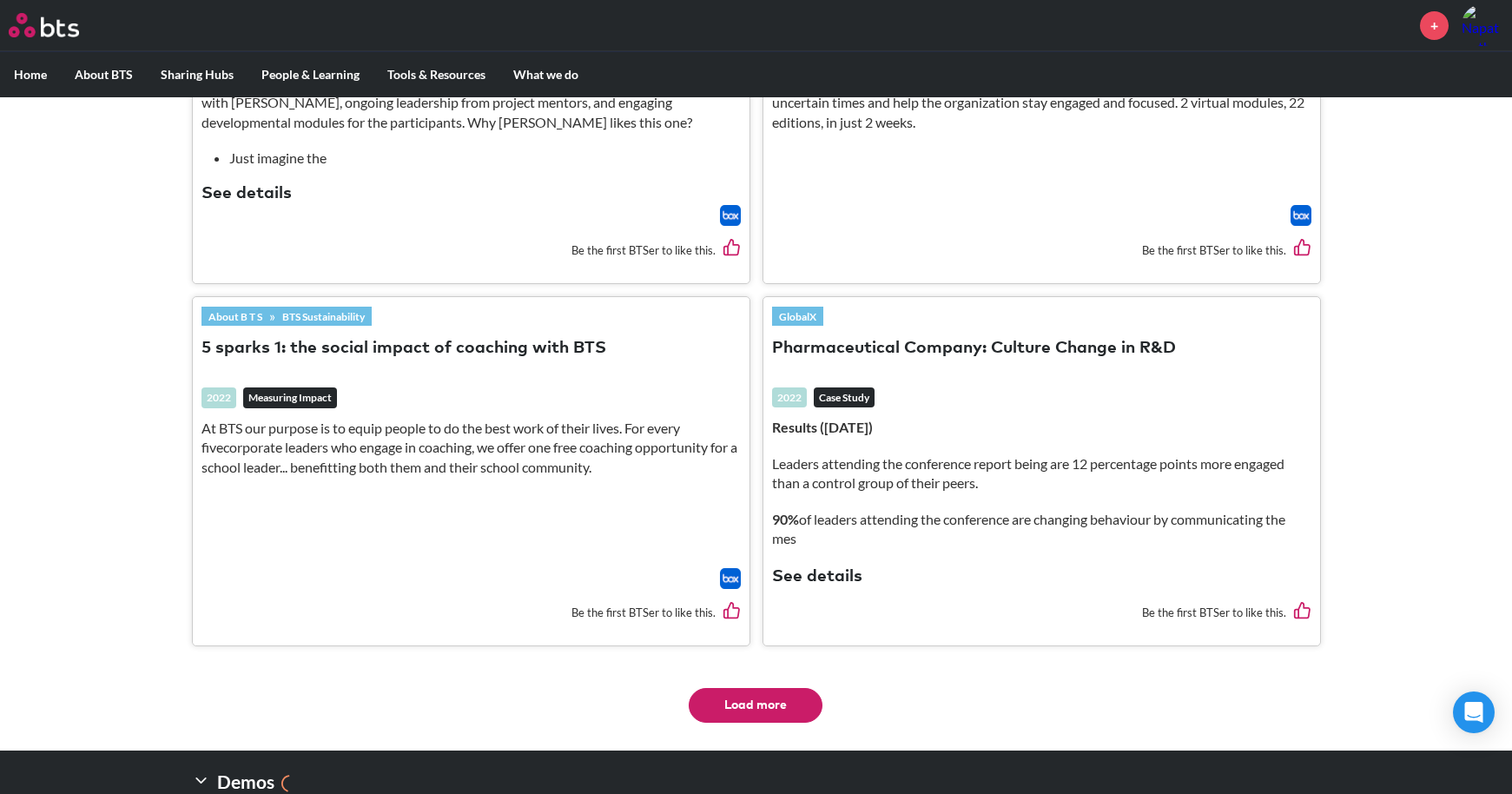
click at [766, 688] on button "Load more" at bounding box center [756, 705] width 134 height 34
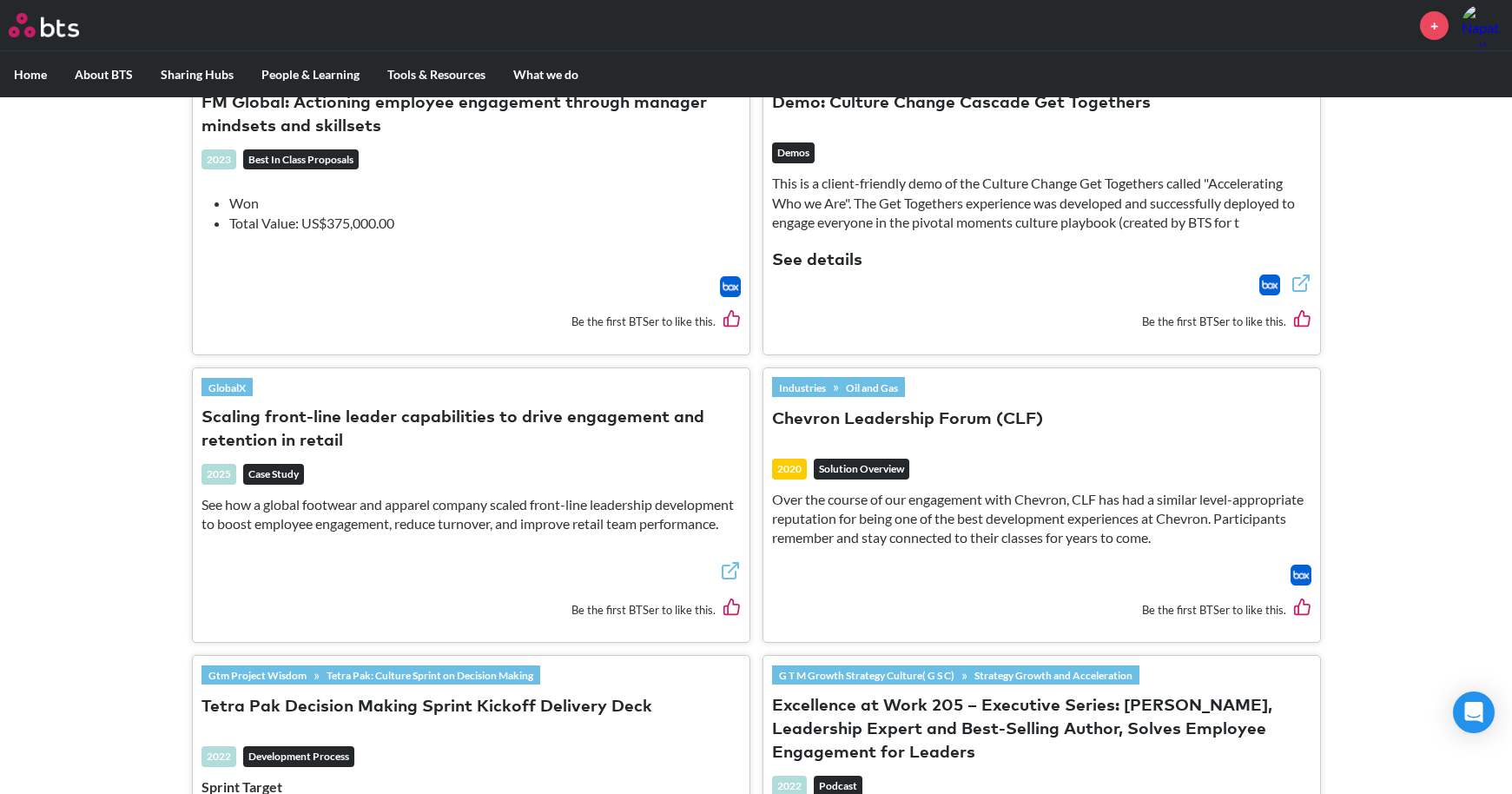
scroll to position [4605, 0]
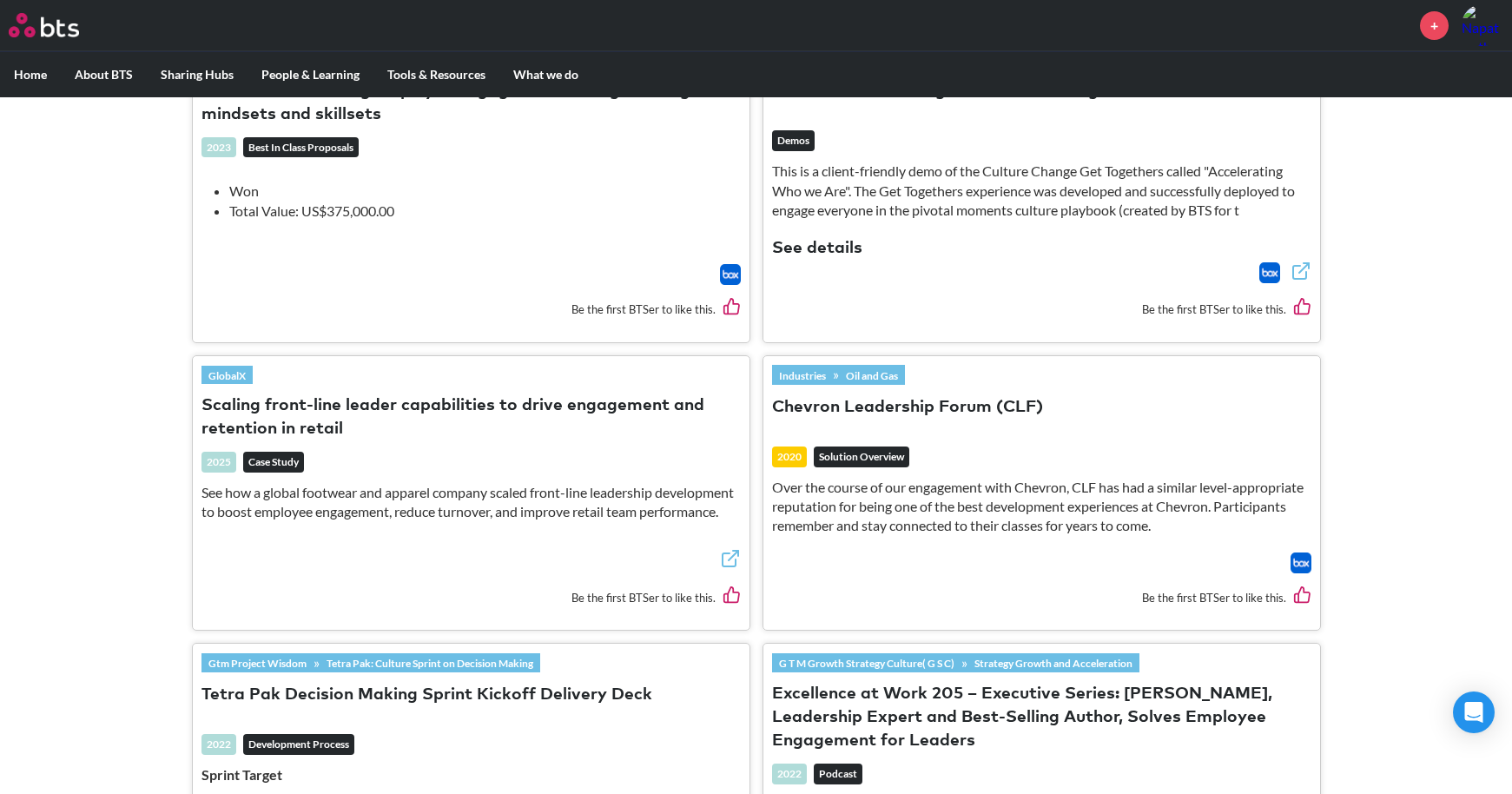
drag, startPoint x: 641, startPoint y: 368, endPoint x: 559, endPoint y: 357, distance: 82.7
click at [559, 395] on button "Scaling front-line leader capabilities to drive engagement and retention in ret…" at bounding box center [470, 418] width 539 height 47
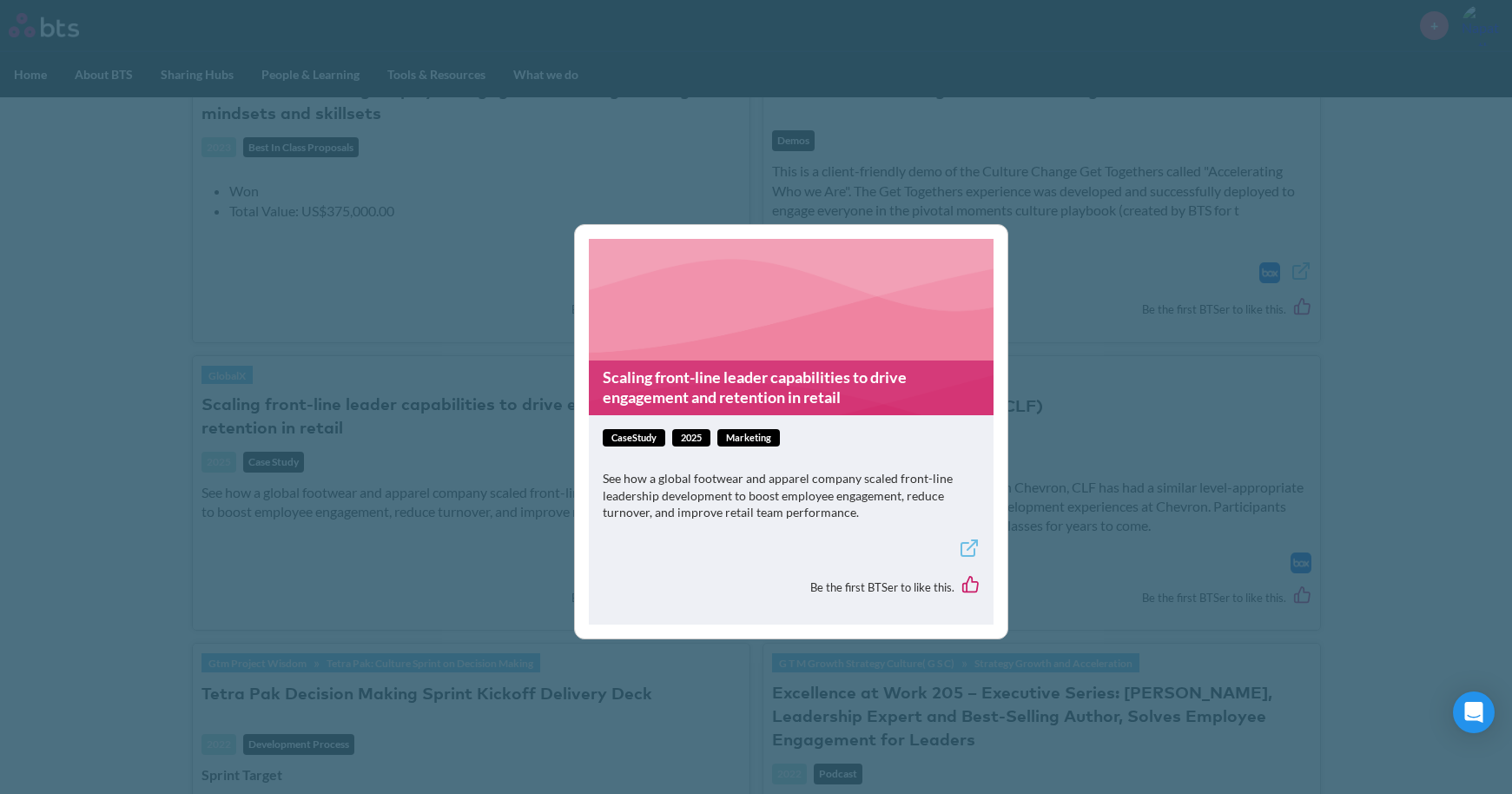
click at [696, 374] on link "Scaling front-line leader capabilities to drive engagement and retention in ret…" at bounding box center [791, 387] width 405 height 55
